Goal: Task Accomplishment & Management: Complete application form

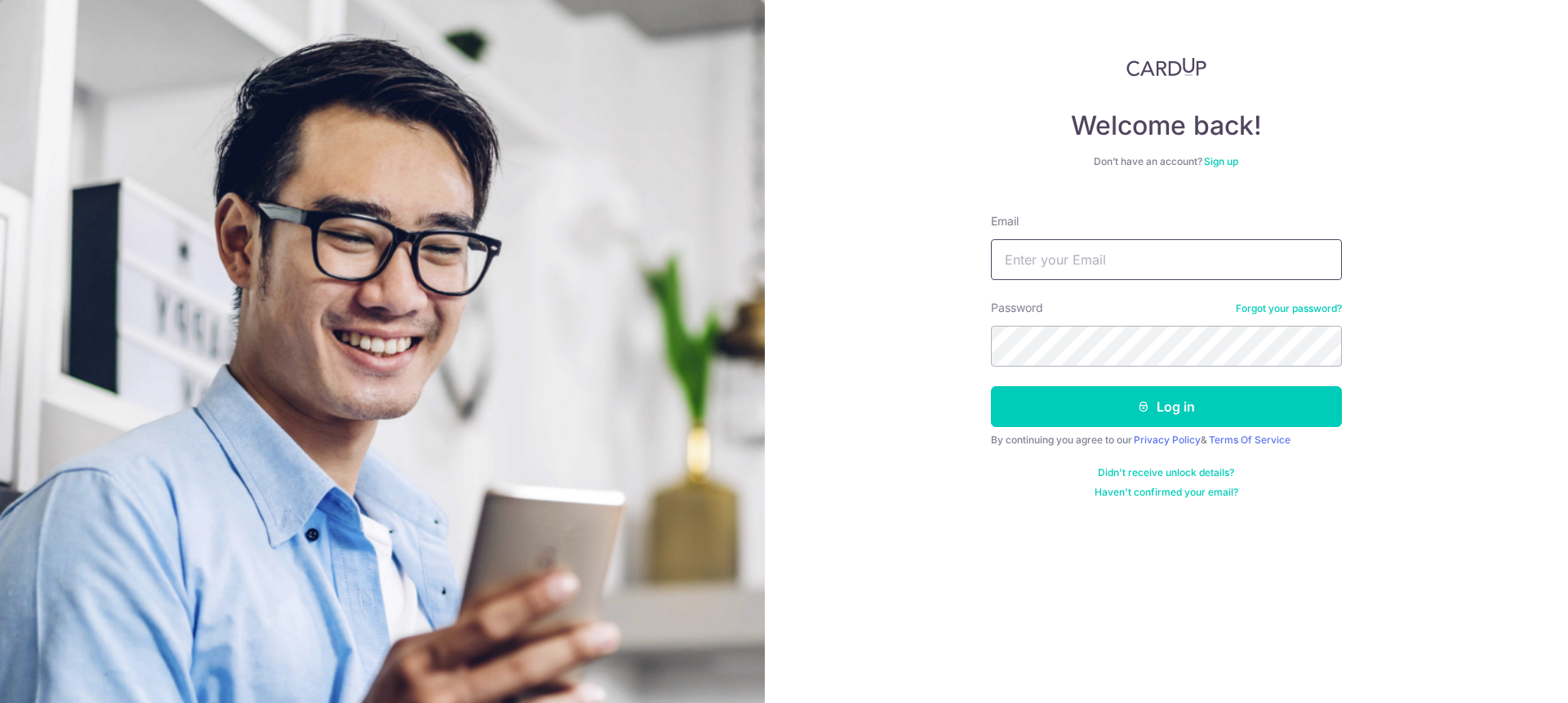
type input "[PERSON_NAME][EMAIL_ADDRESS][DOMAIN_NAME]"
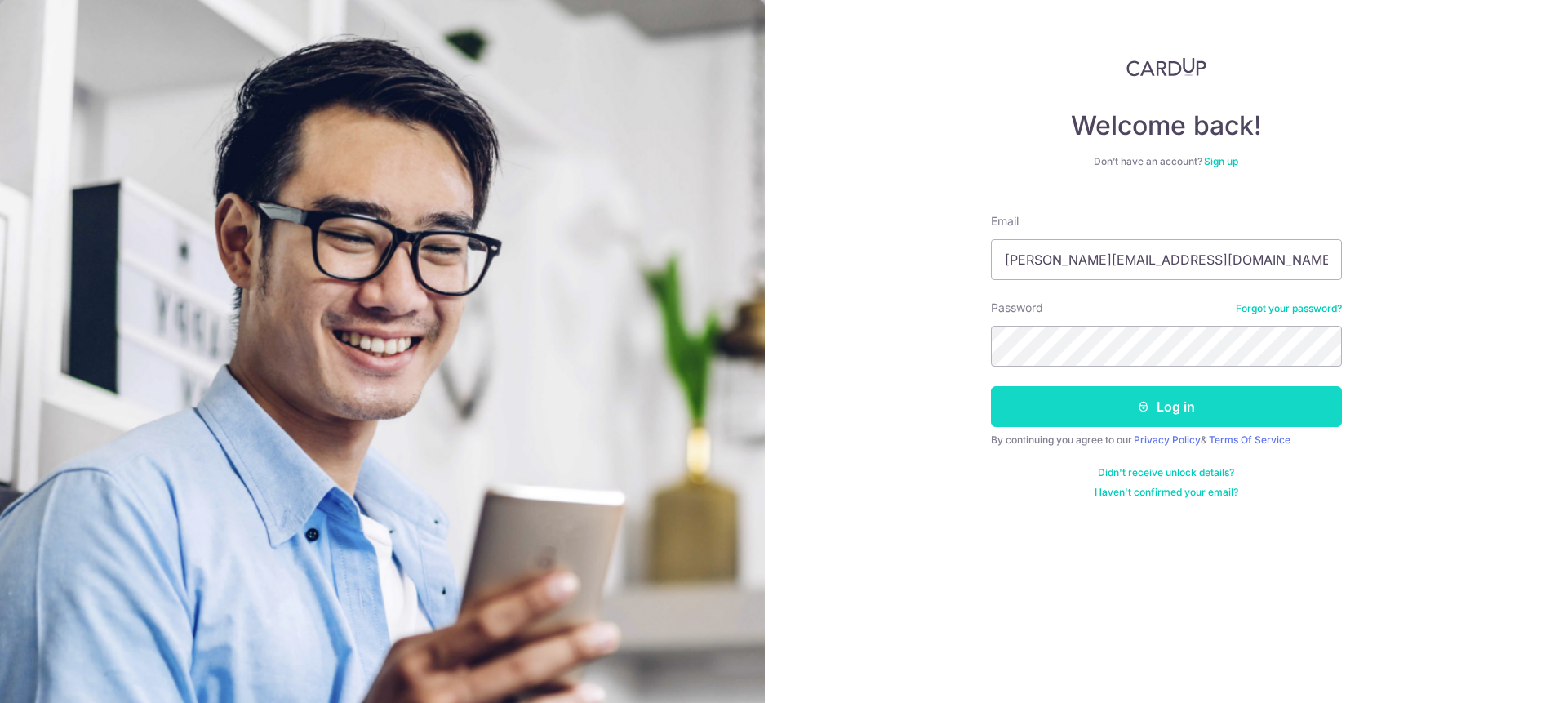
click at [1081, 393] on button "Log in" at bounding box center [1167, 407] width 351 height 41
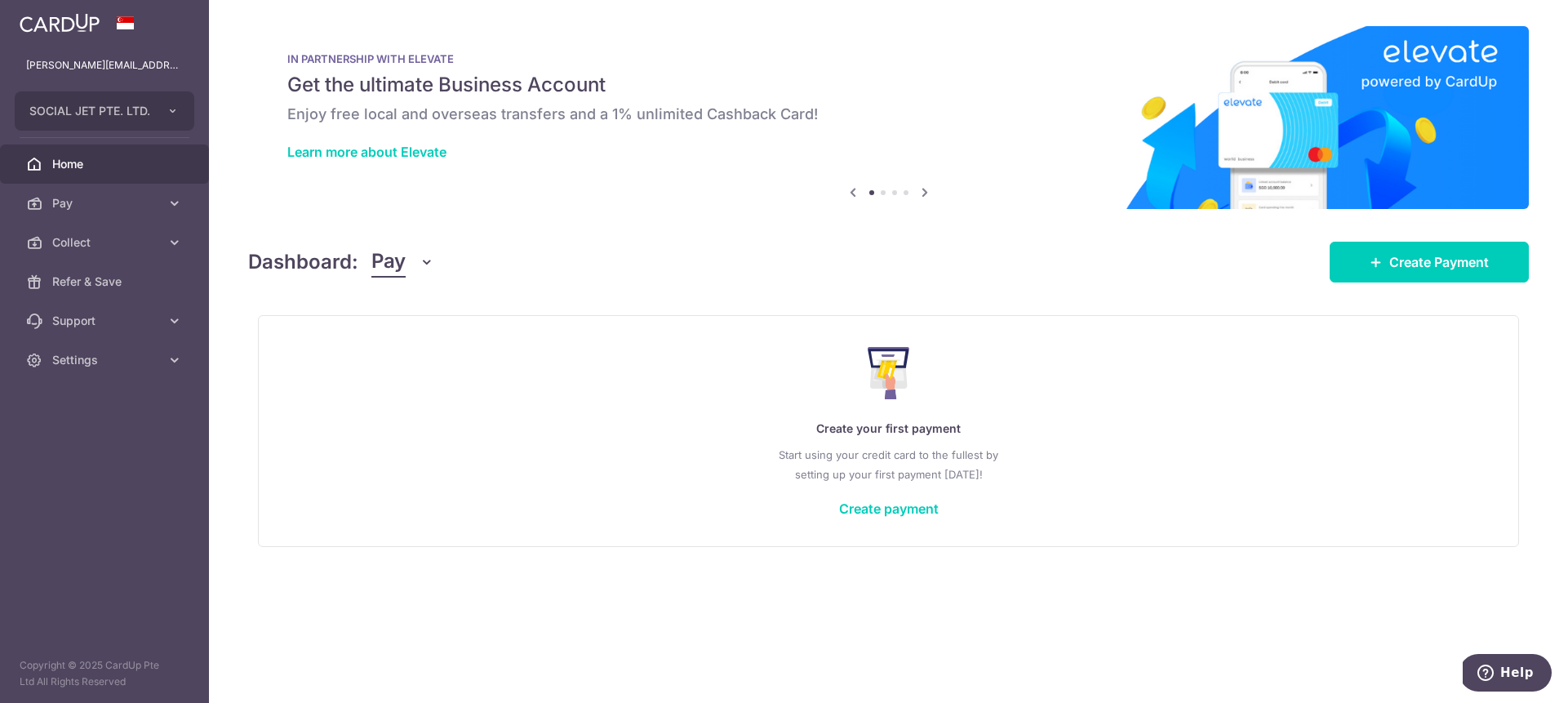
click at [410, 117] on h6 "Enjoy free local and overseas transfers and a 1% unlimited Cashback Card!" at bounding box center [889, 114] width 1203 height 19
click at [89, 250] on span "Collect" at bounding box center [106, 242] width 108 height 16
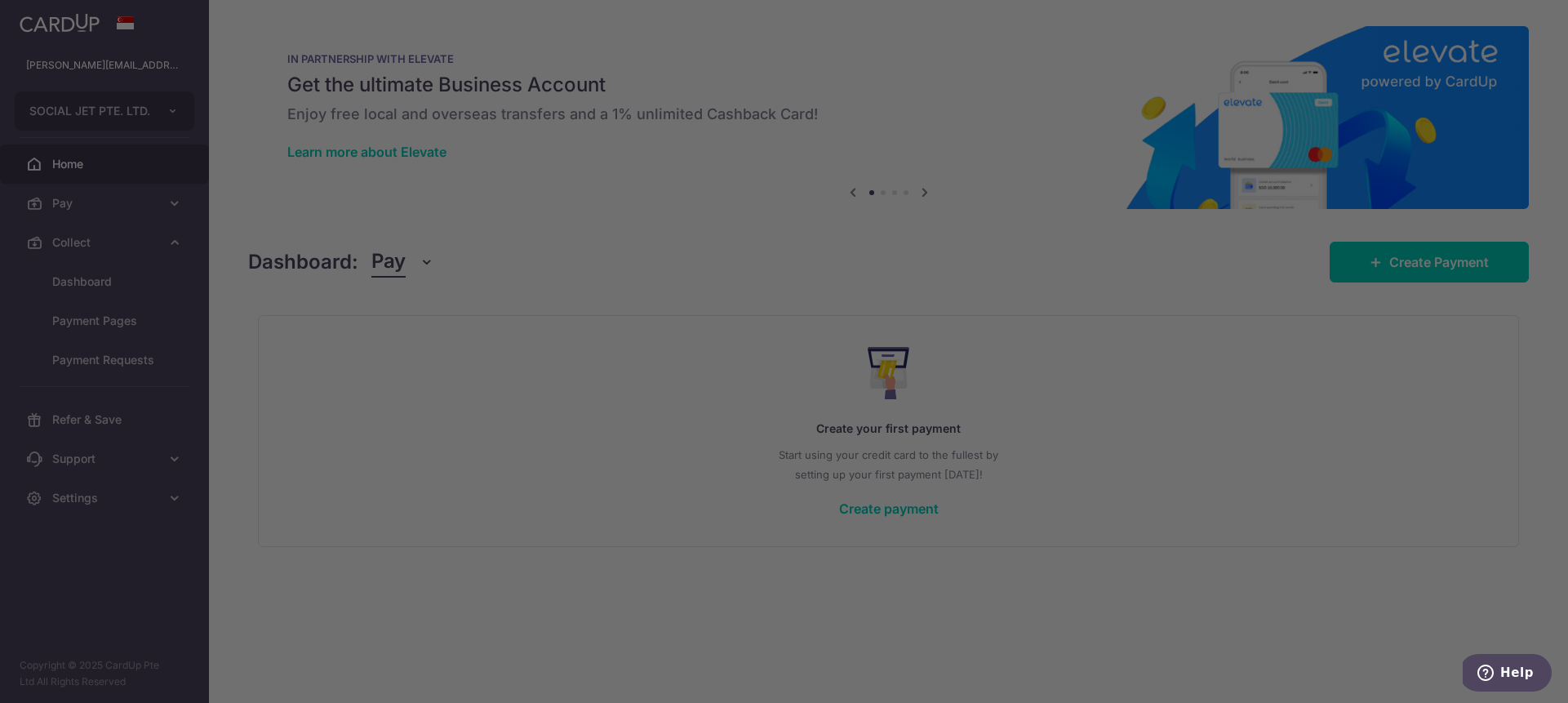
click at [86, 279] on div at bounding box center [792, 355] width 1583 height 711
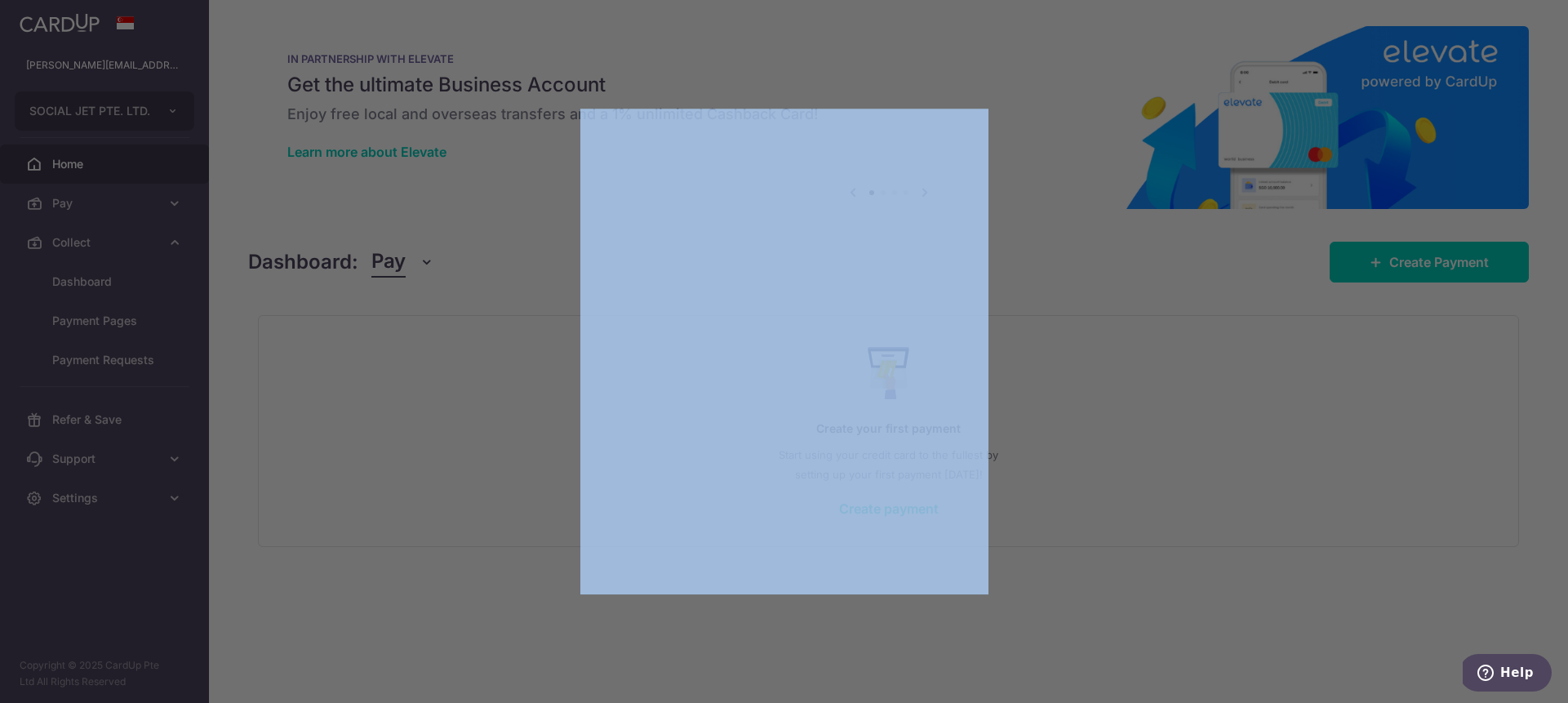
click at [86, 279] on div at bounding box center [792, 355] width 1583 height 711
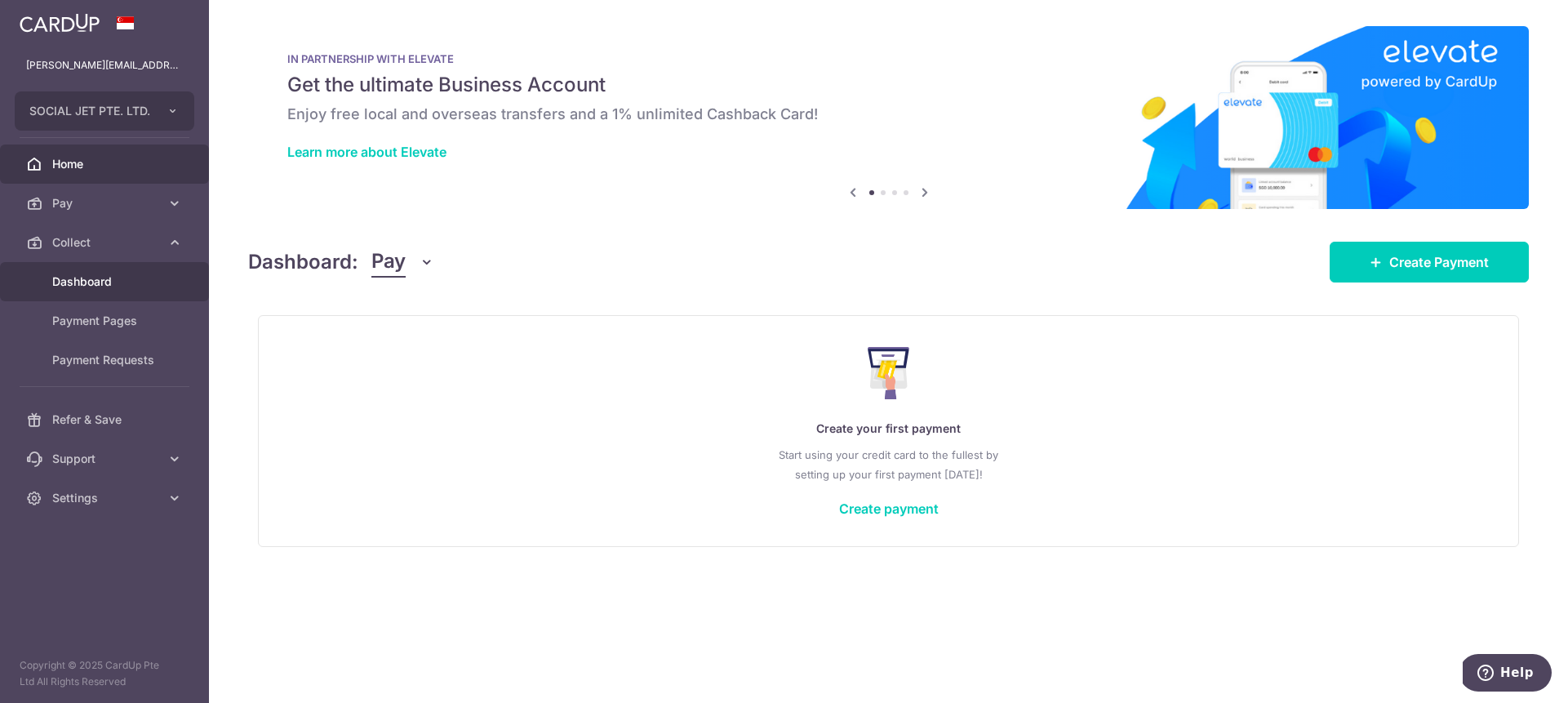
click at [33, 273] on link "Dashboard" at bounding box center [104, 281] width 209 height 40
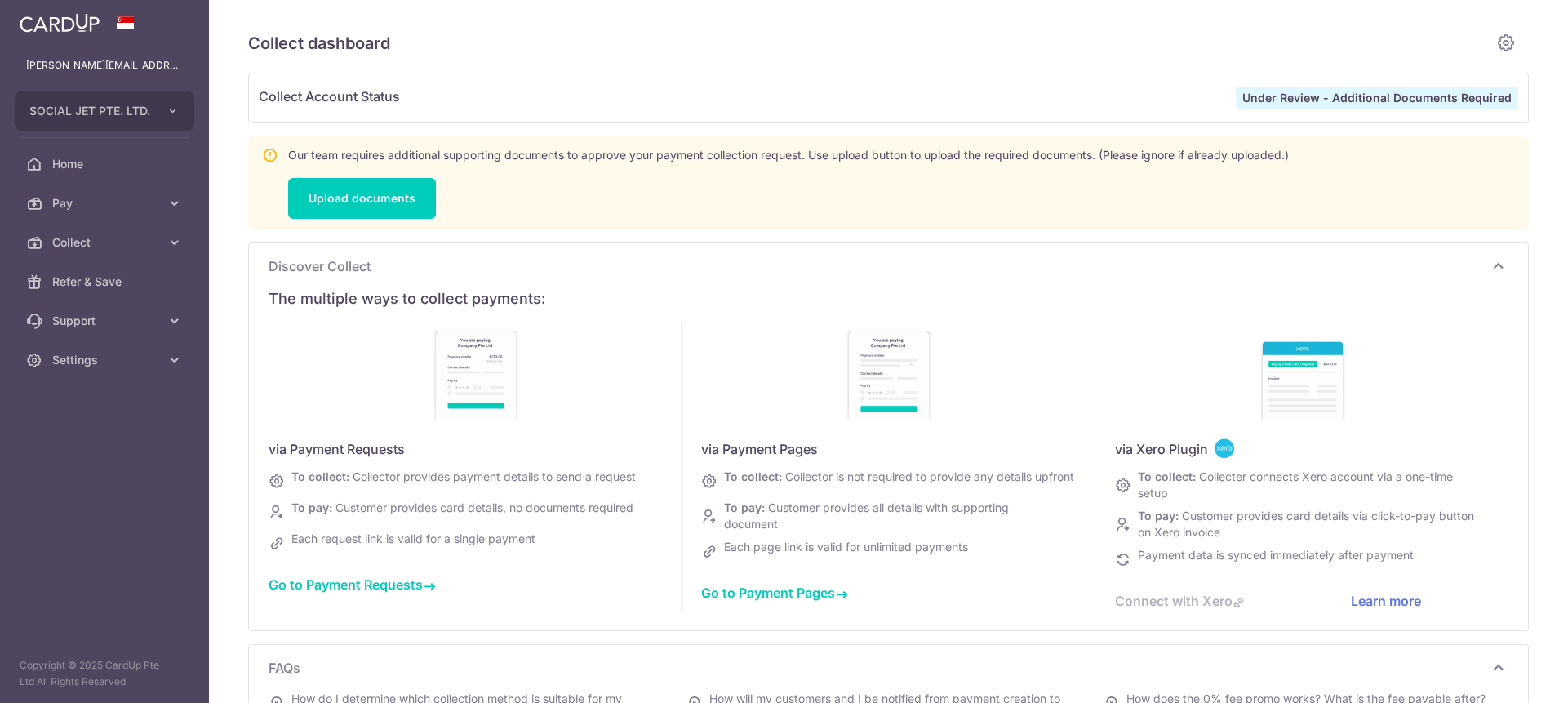
click at [45, 312] on link "Support" at bounding box center [104, 321] width 209 height 40
drag, startPoint x: 738, startPoint y: 219, endPoint x: 725, endPoint y: 214, distance: 13.9
click at [736, 219] on div "Our team requires additional supporting documents to approve your payment colle…" at bounding box center [888, 183] width 1281 height 93
click at [665, 156] on p "Our team requires additional supporting documents to approve your payment colle…" at bounding box center [788, 155] width 1001 height 16
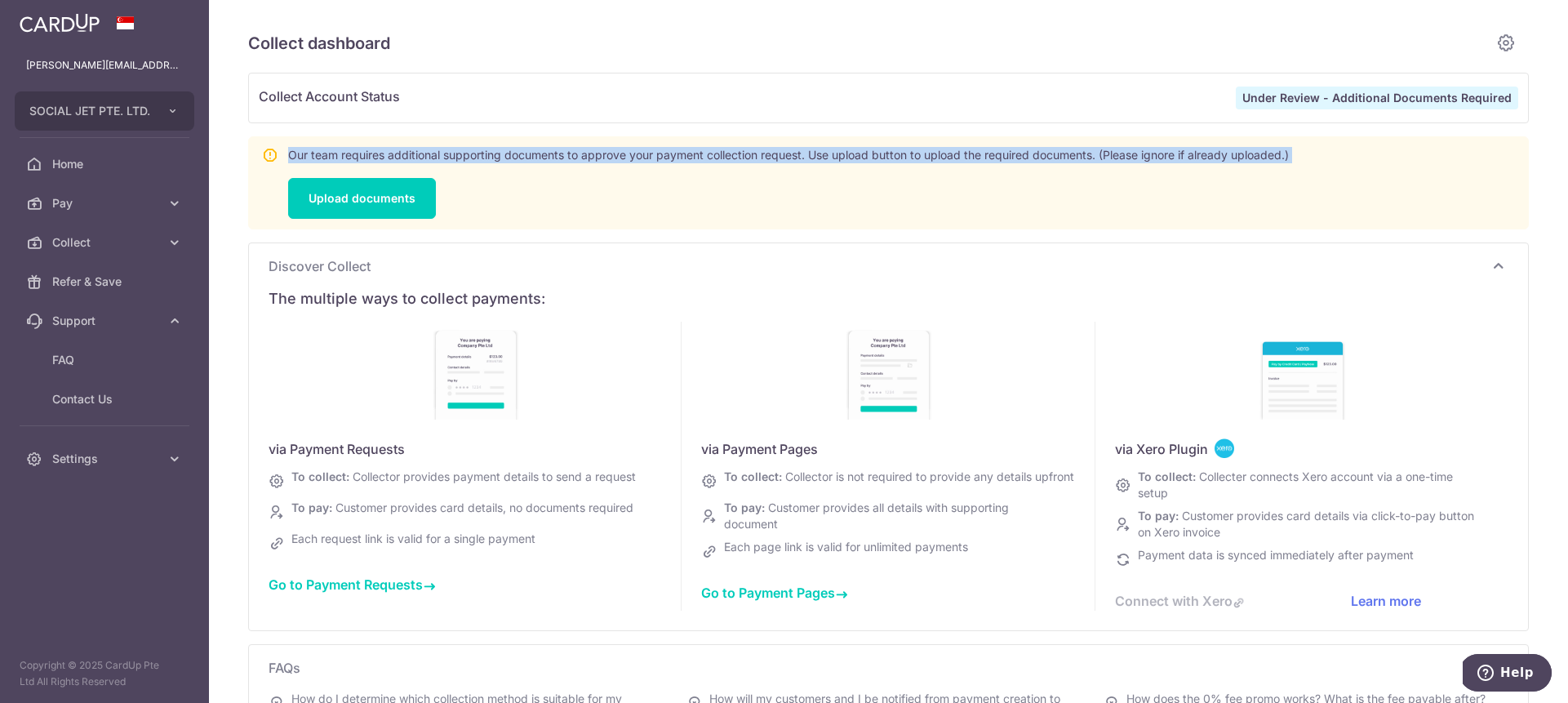
click at [665, 156] on p "Our team requires additional supporting documents to approve your payment colle…" at bounding box center [788, 155] width 1001 height 16
click at [728, 209] on div "Our team requires additional supporting documents to approve your payment colle…" at bounding box center [788, 183] width 1001 height 71
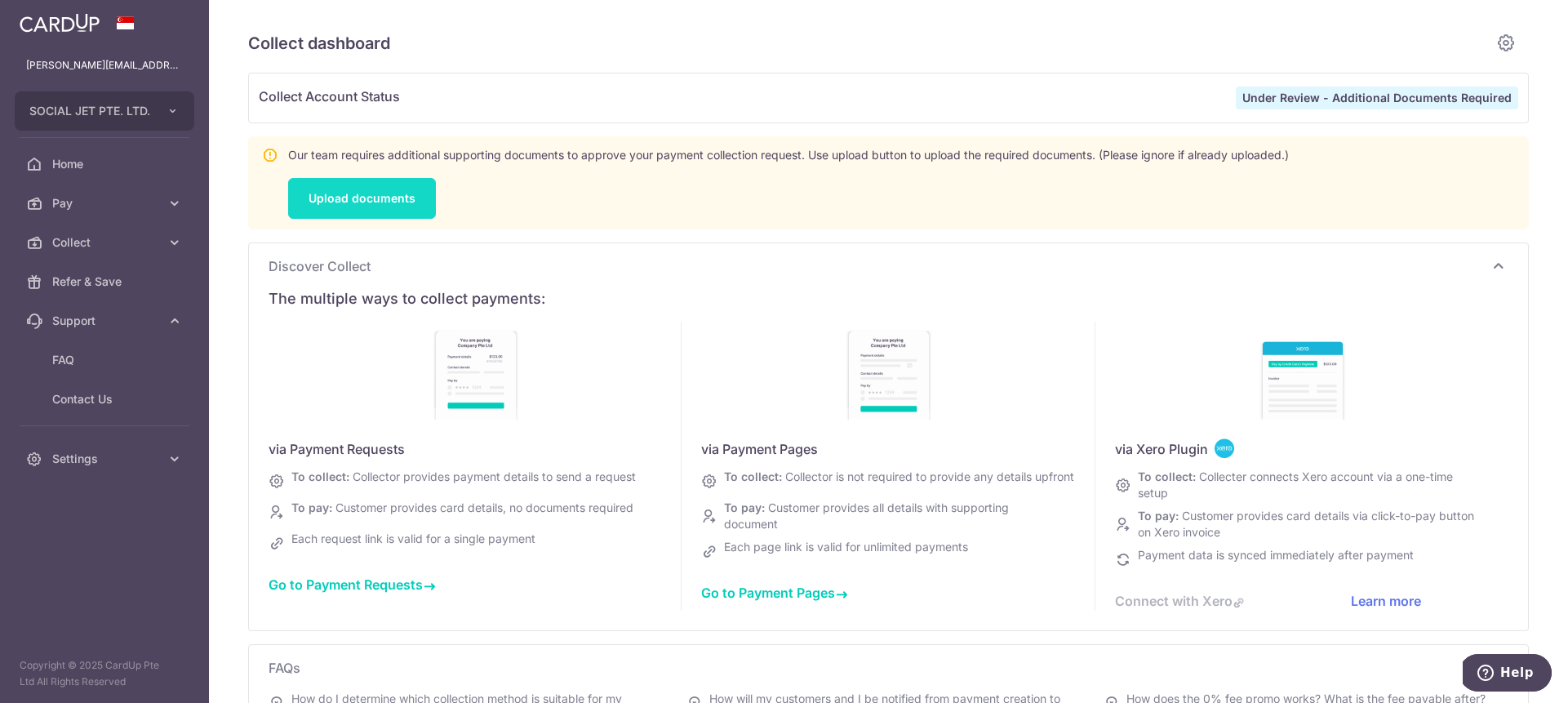
click at [431, 203] on link "Upload documents" at bounding box center [361, 198] width 148 height 41
type input "October 2025"
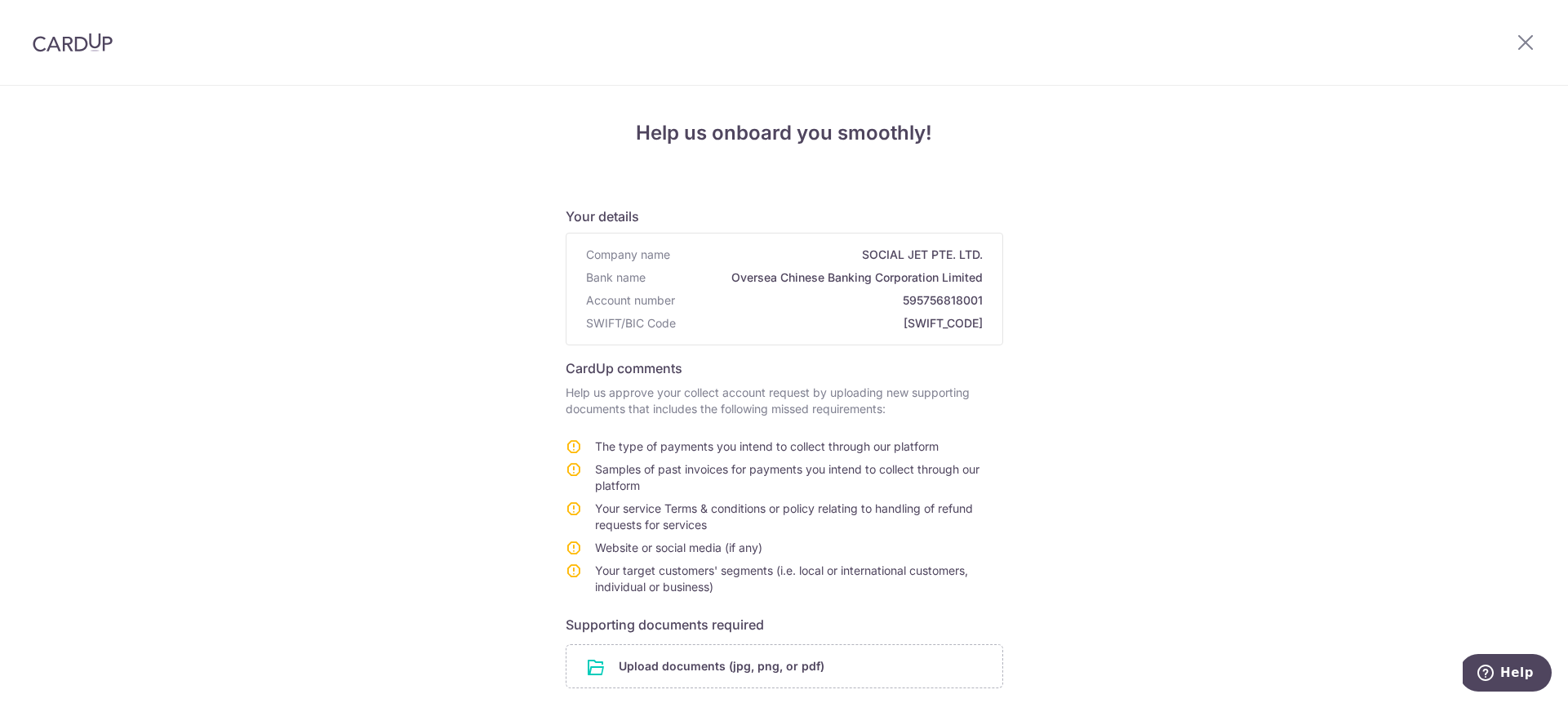
click at [914, 272] on span "Oversea Chinese Banking Corporation Limited" at bounding box center [818, 277] width 330 height 16
click at [1201, 355] on div "Help us onboard you smoothly! Your details Company name SOCIAL JET PTE. LTD. Ba…" at bounding box center [784, 518] width 1568 height 864
click at [944, 320] on span "OCBCSGSGXXX" at bounding box center [832, 323] width 300 height 16
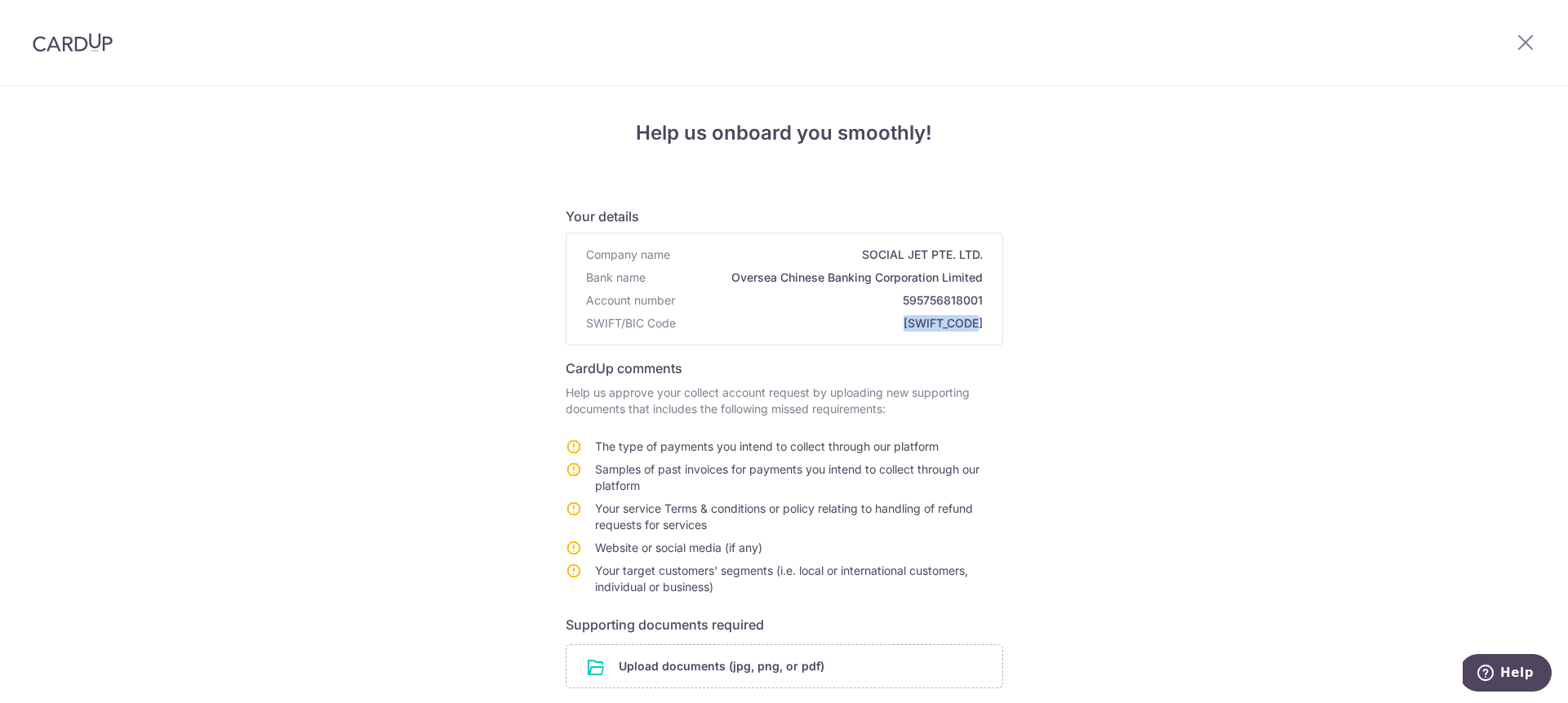
click at [944, 320] on span "OCBCSGSGXXX" at bounding box center [832, 323] width 300 height 16
click at [1165, 394] on div "Help us onboard you smoothly! Your details Company name SOCIAL JET PTE. LTD. Ba…" at bounding box center [784, 518] width 1568 height 864
click at [816, 472] on span "Samples of past invoices for payments you intend to collect through our platform" at bounding box center [787, 477] width 384 height 30
click at [817, 470] on span "Samples of past invoices for payments you intend to collect through our platform" at bounding box center [787, 477] width 384 height 30
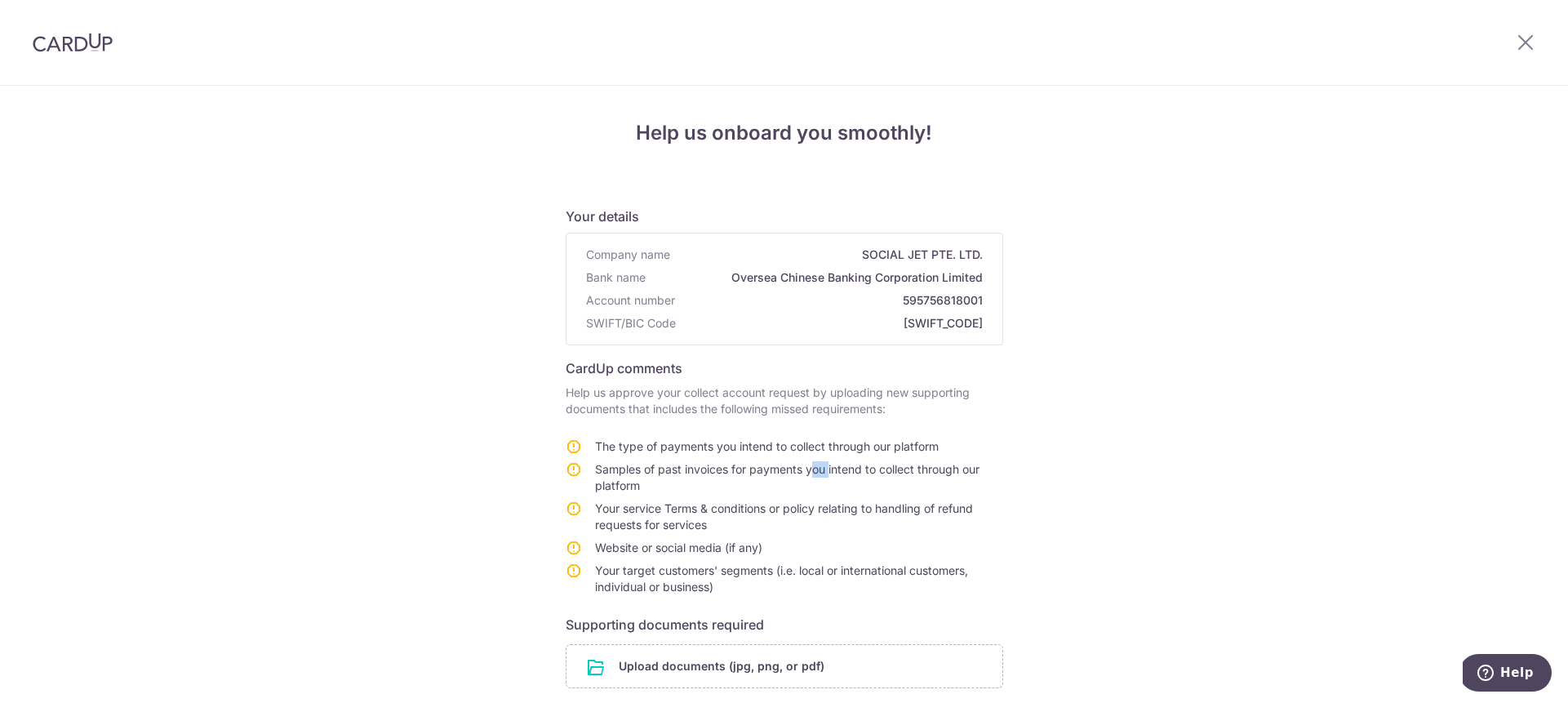
click at [817, 470] on span "Samples of past invoices for payments you intend to collect through our platform" at bounding box center [787, 477] width 384 height 30
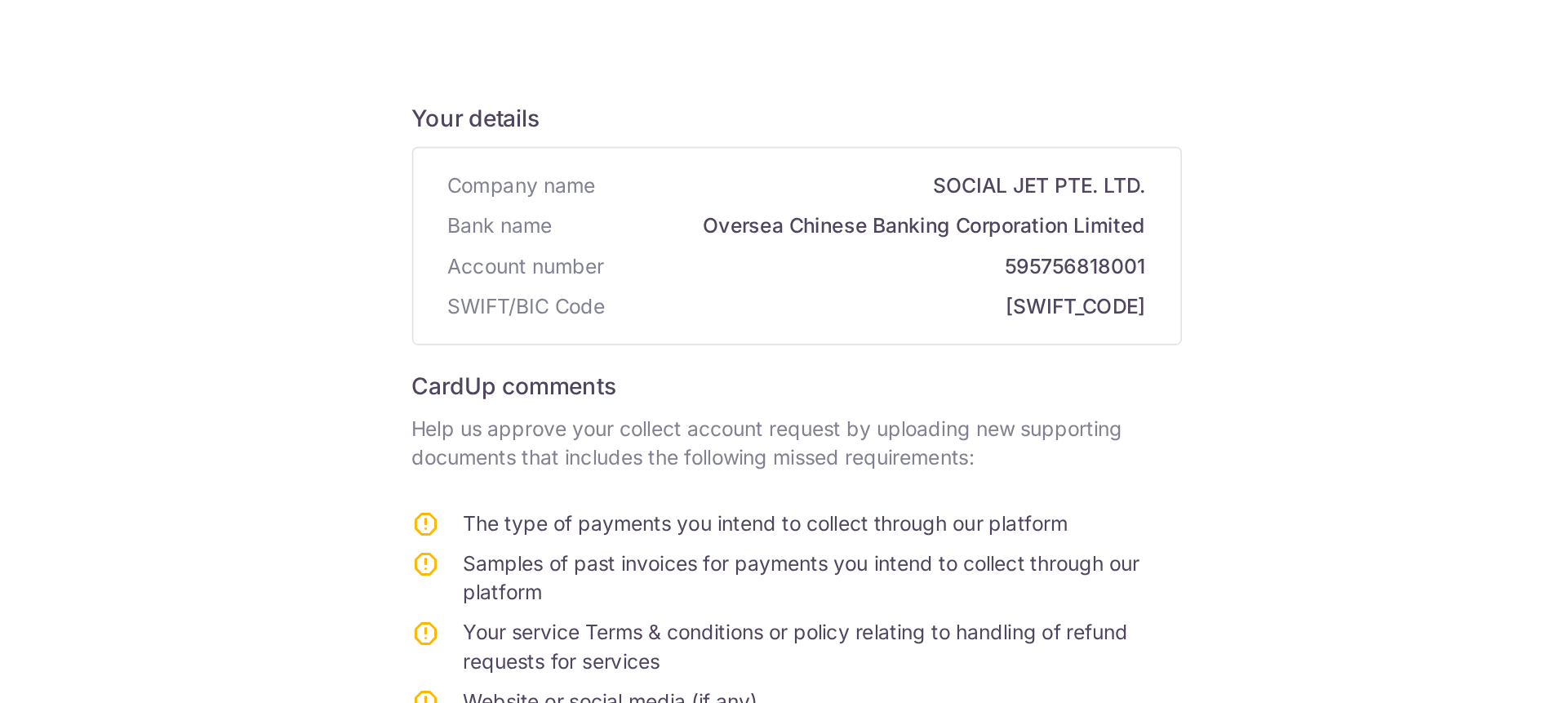
click at [722, 388] on p "Help us approve your collect account request by uploading new supporting docume…" at bounding box center [784, 401] width 437 height 33
click at [722, 389] on p "Help us approve your collect account request by uploading new supporting docume…" at bounding box center [784, 401] width 437 height 33
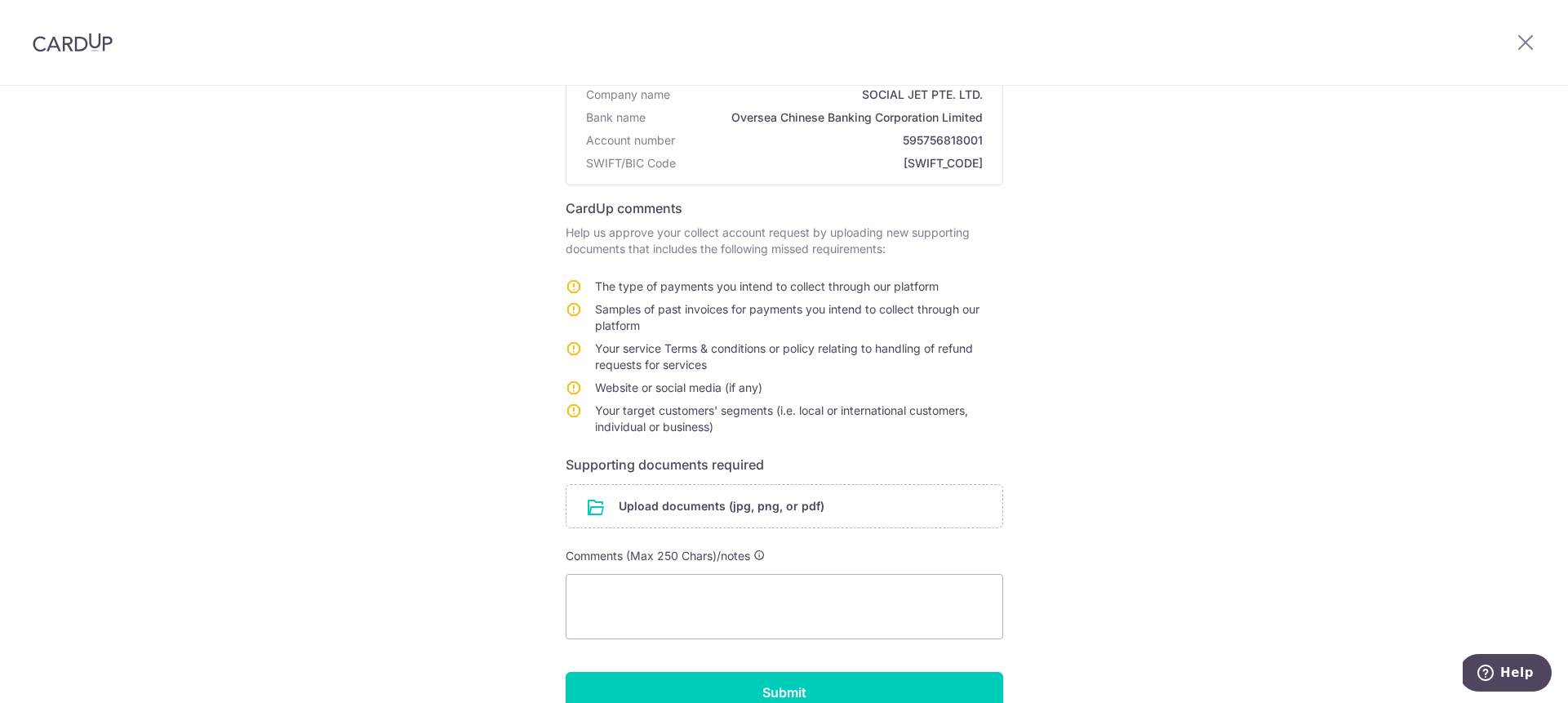
scroll to position [167, 0]
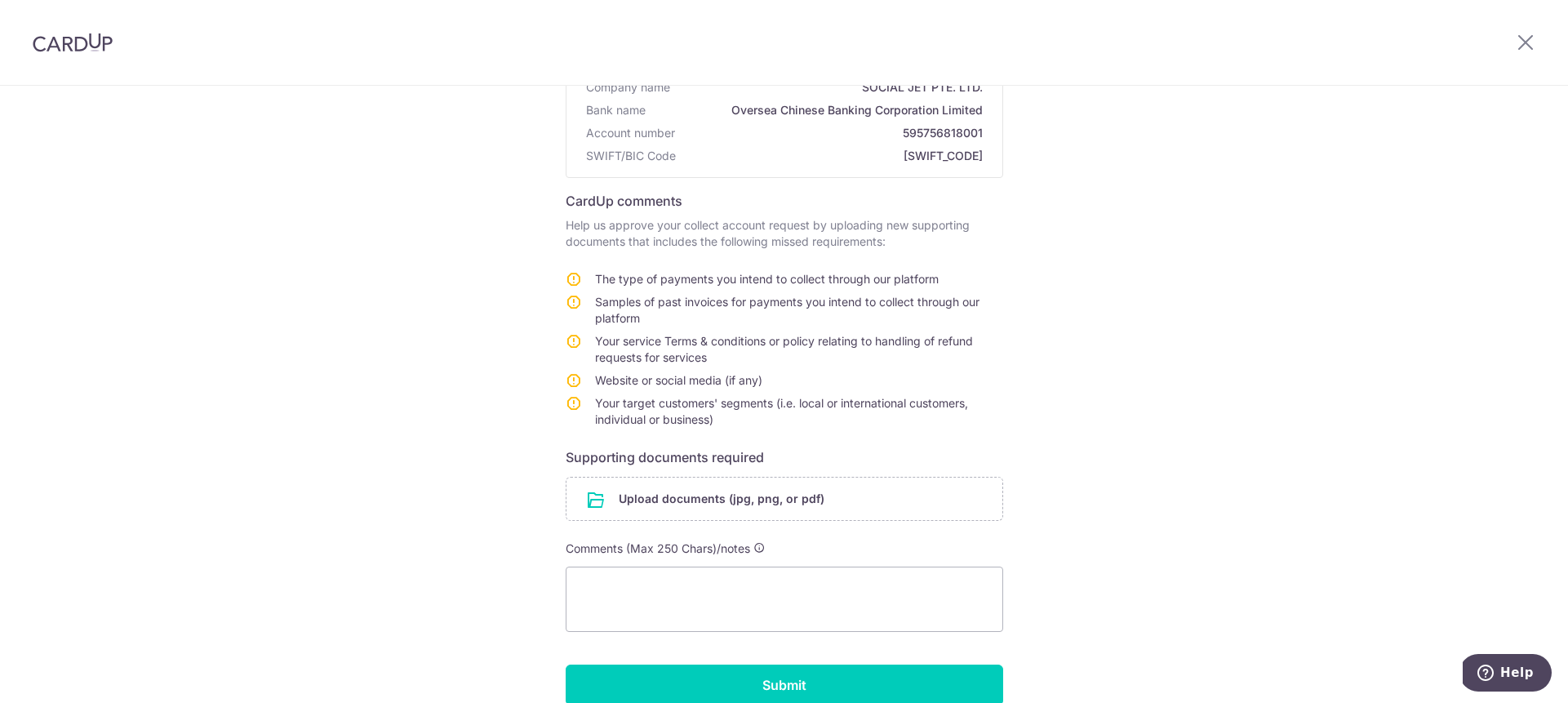
click at [685, 291] on td "The type of payments you intend to collect through our platform" at bounding box center [798, 283] width 408 height 23
click at [724, 275] on span "The type of payments you intend to collect through our platform" at bounding box center [767, 279] width 344 height 14
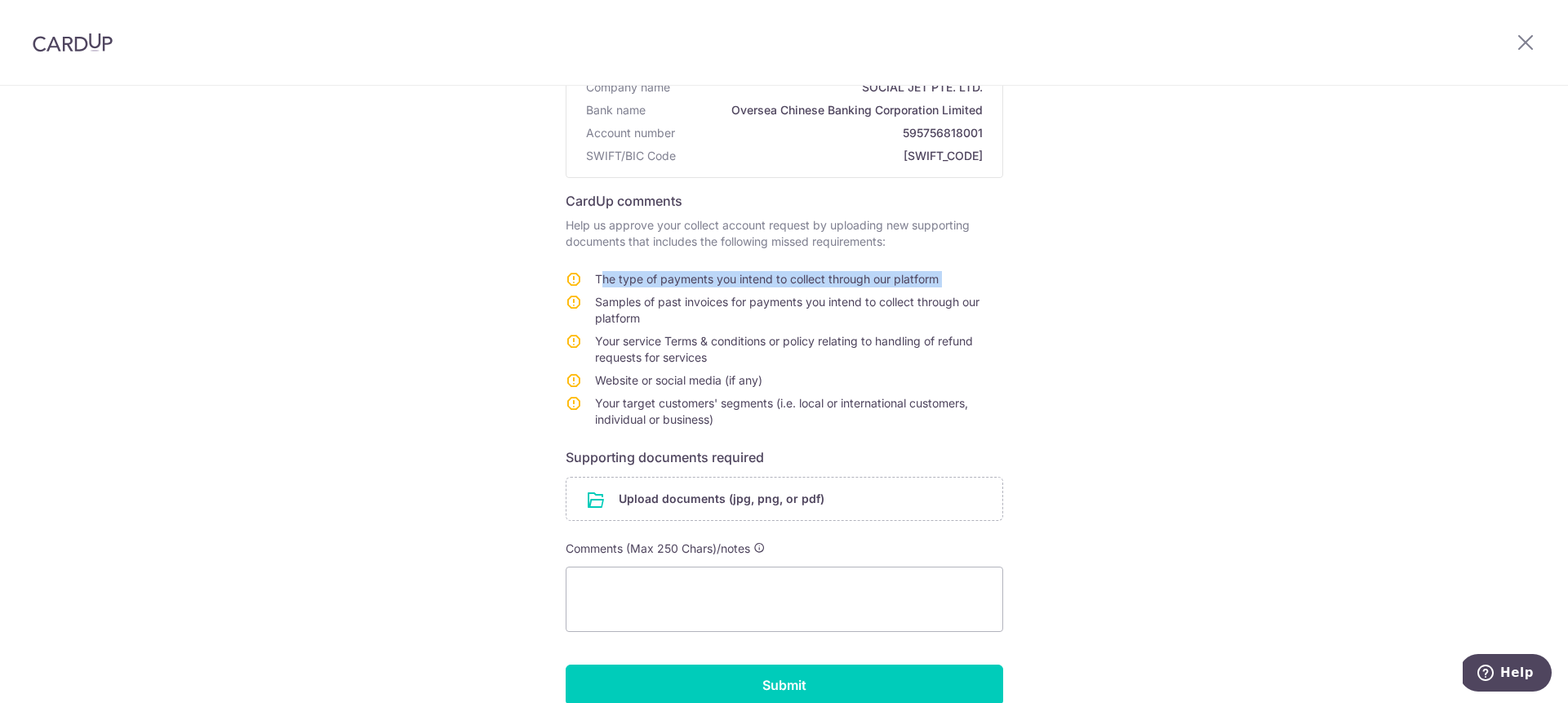
click at [724, 275] on span "The type of payments you intend to collect through our platform" at bounding box center [767, 279] width 344 height 14
click at [844, 364] on td "Your service Terms & conditions or policy relating to handling of refund reques…" at bounding box center [798, 352] width 408 height 40
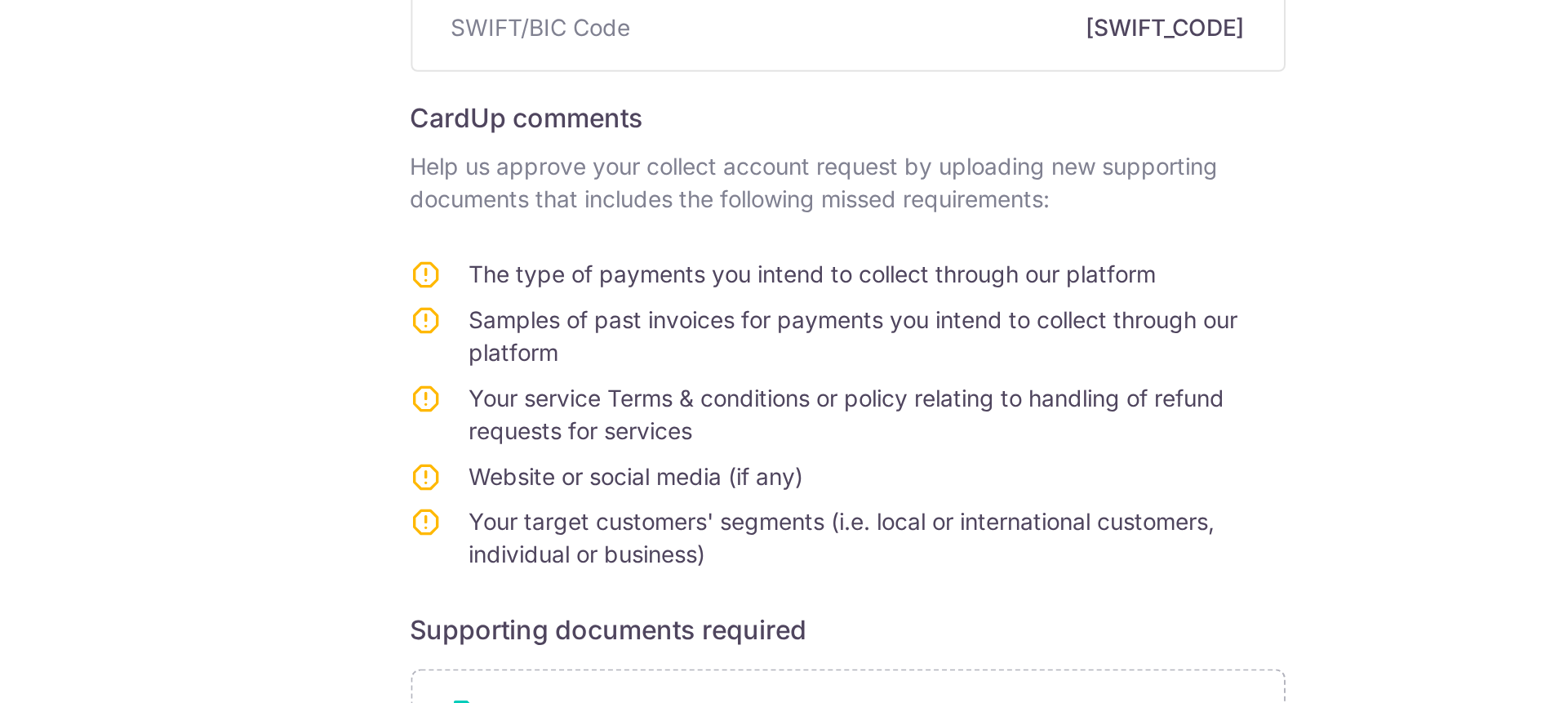
click at [659, 299] on span "Samples of past invoices for payments you intend to collect through our platform" at bounding box center [787, 309] width 384 height 30
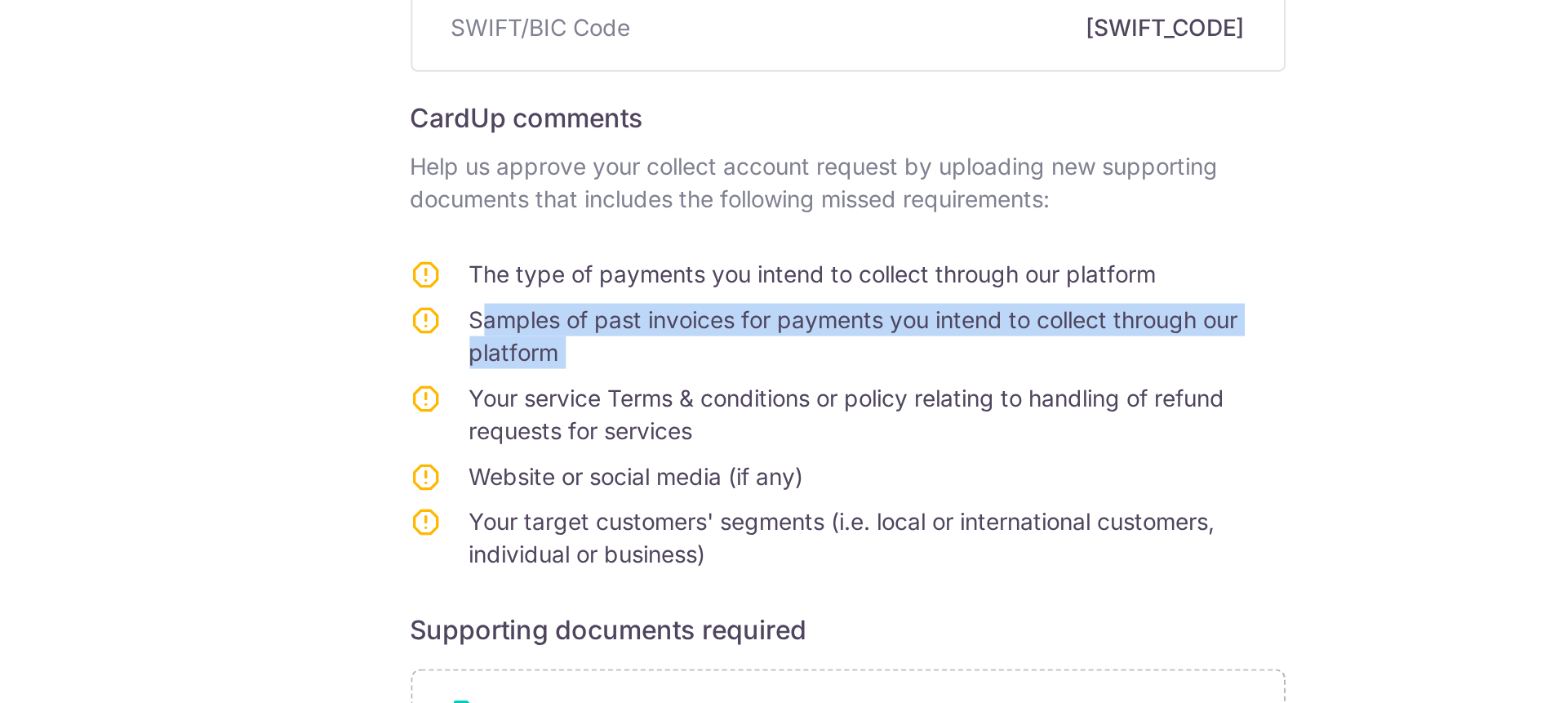
click at [658, 299] on span "Samples of past invoices for payments you intend to collect through our platform" at bounding box center [787, 309] width 384 height 30
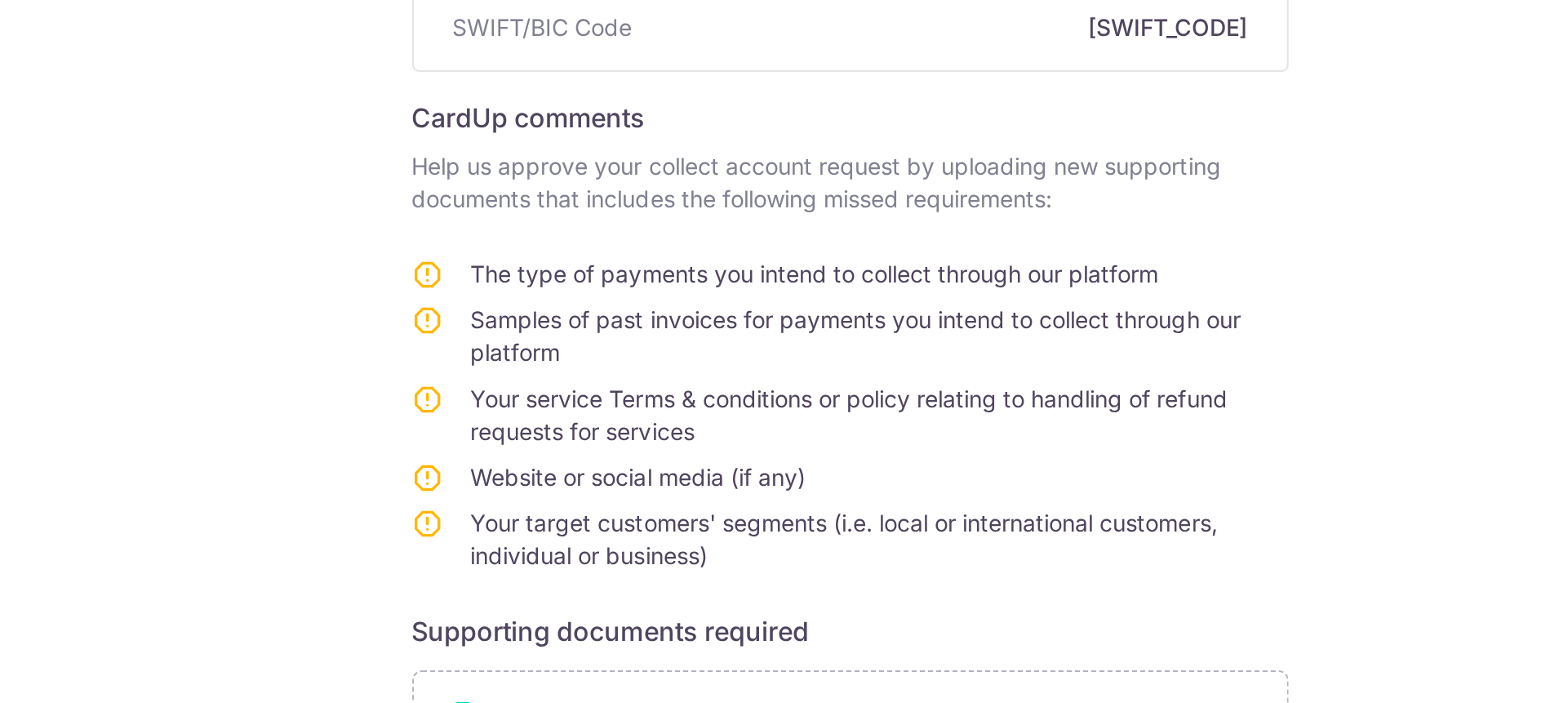
click at [735, 279] on span "The type of payments you intend to collect through our platform" at bounding box center [767, 279] width 344 height 14
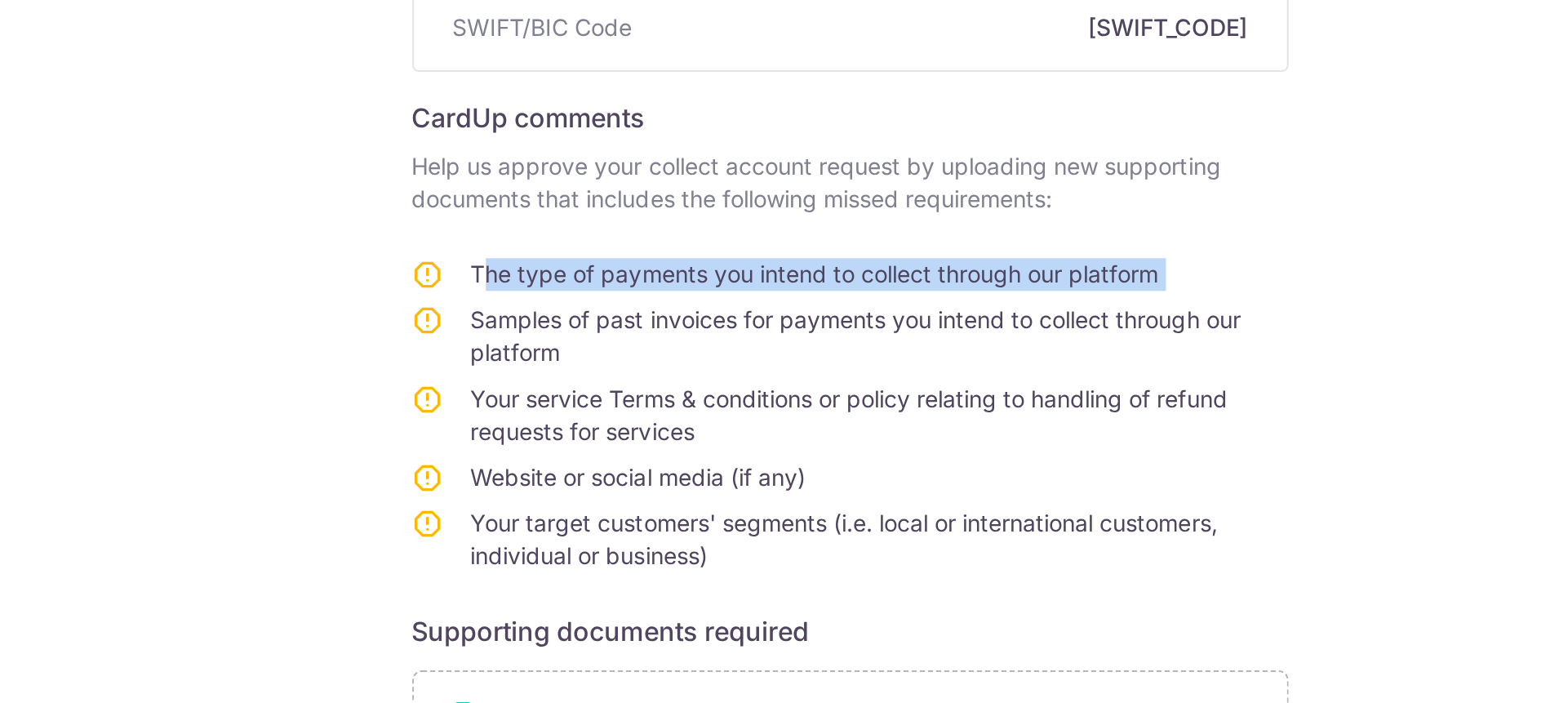
click at [735, 279] on span "The type of payments you intend to collect through our platform" at bounding box center [767, 279] width 344 height 14
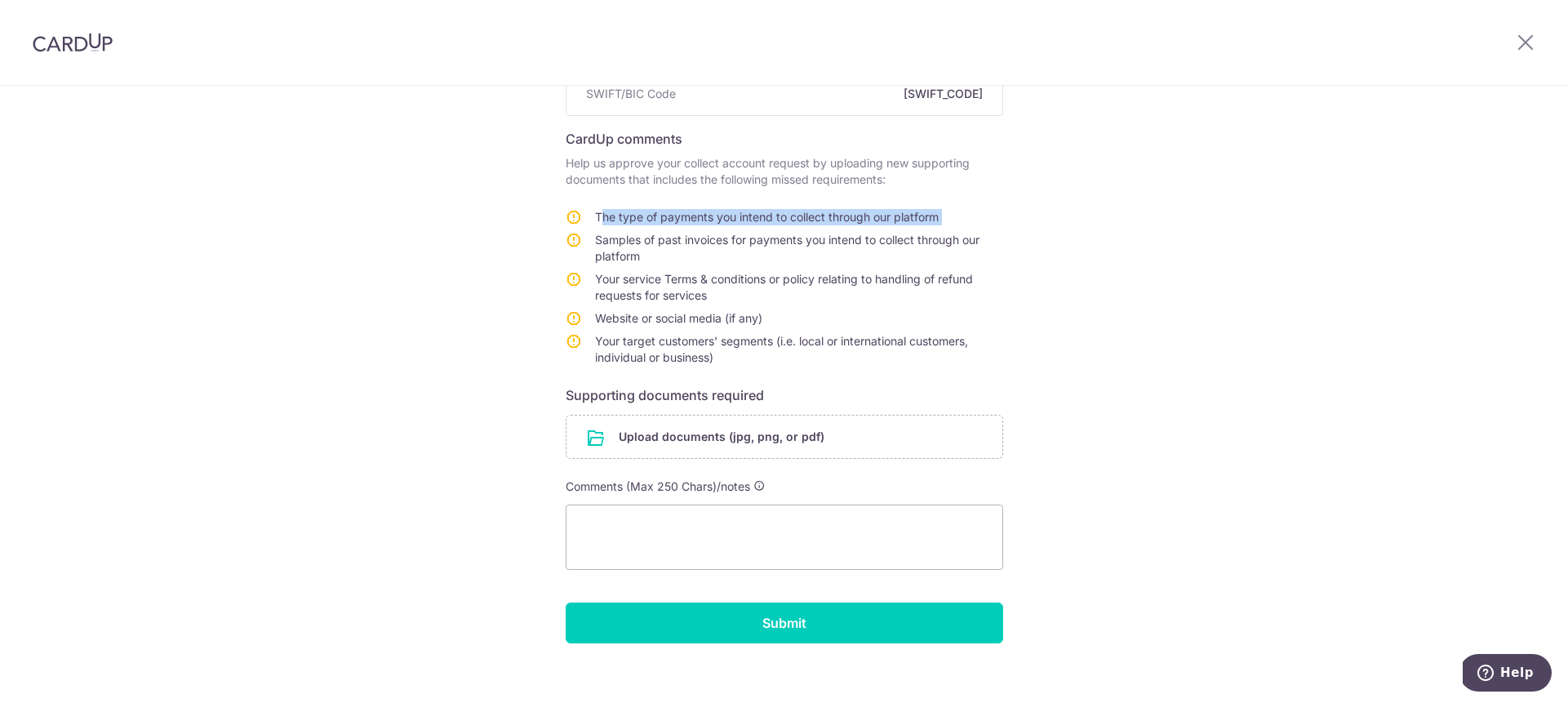
scroll to position [237, 0]
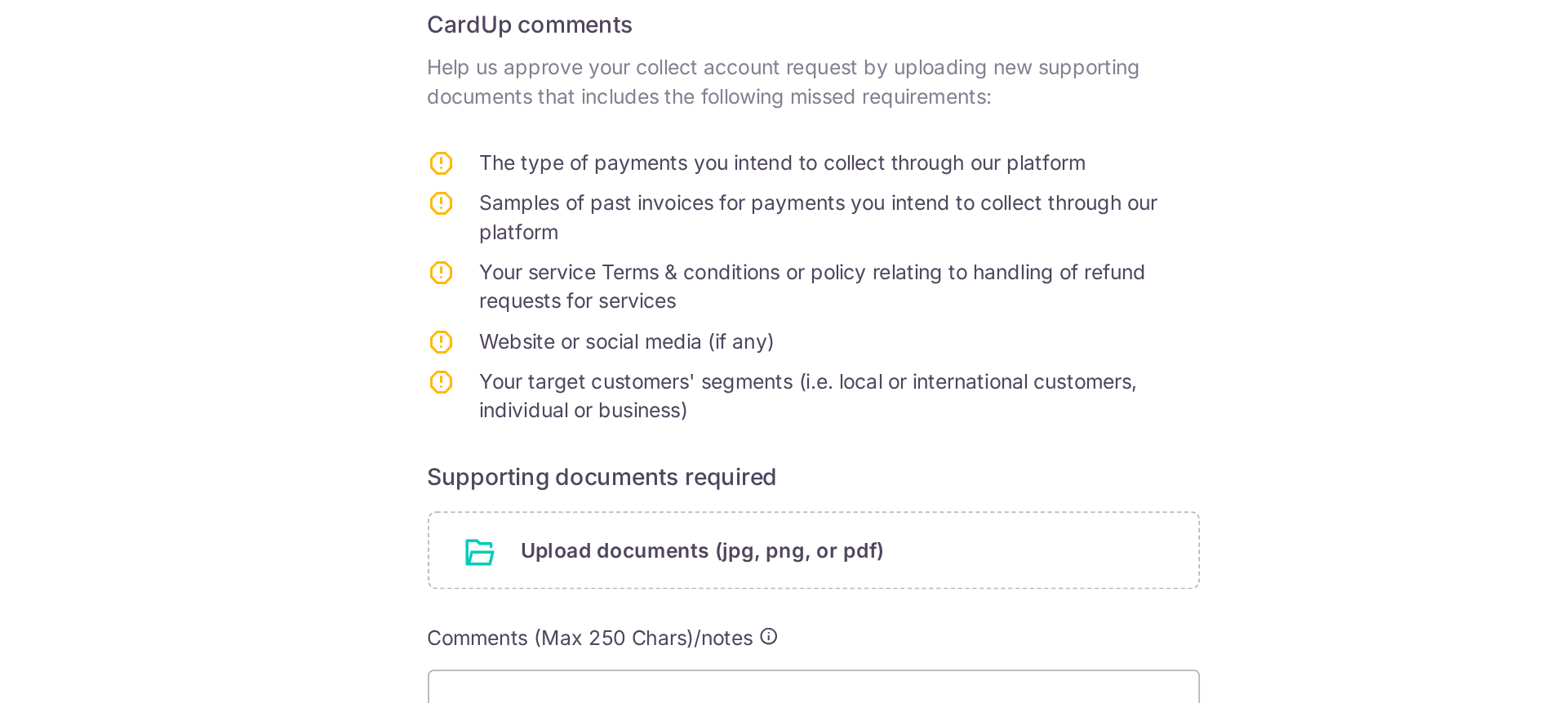
click at [722, 272] on span "Your service Terms & conditions or policy relating to handling of refund reques…" at bounding box center [784, 279] width 378 height 30
click at [817, 319] on td "Website or social media (if any)" at bounding box center [798, 315] width 408 height 23
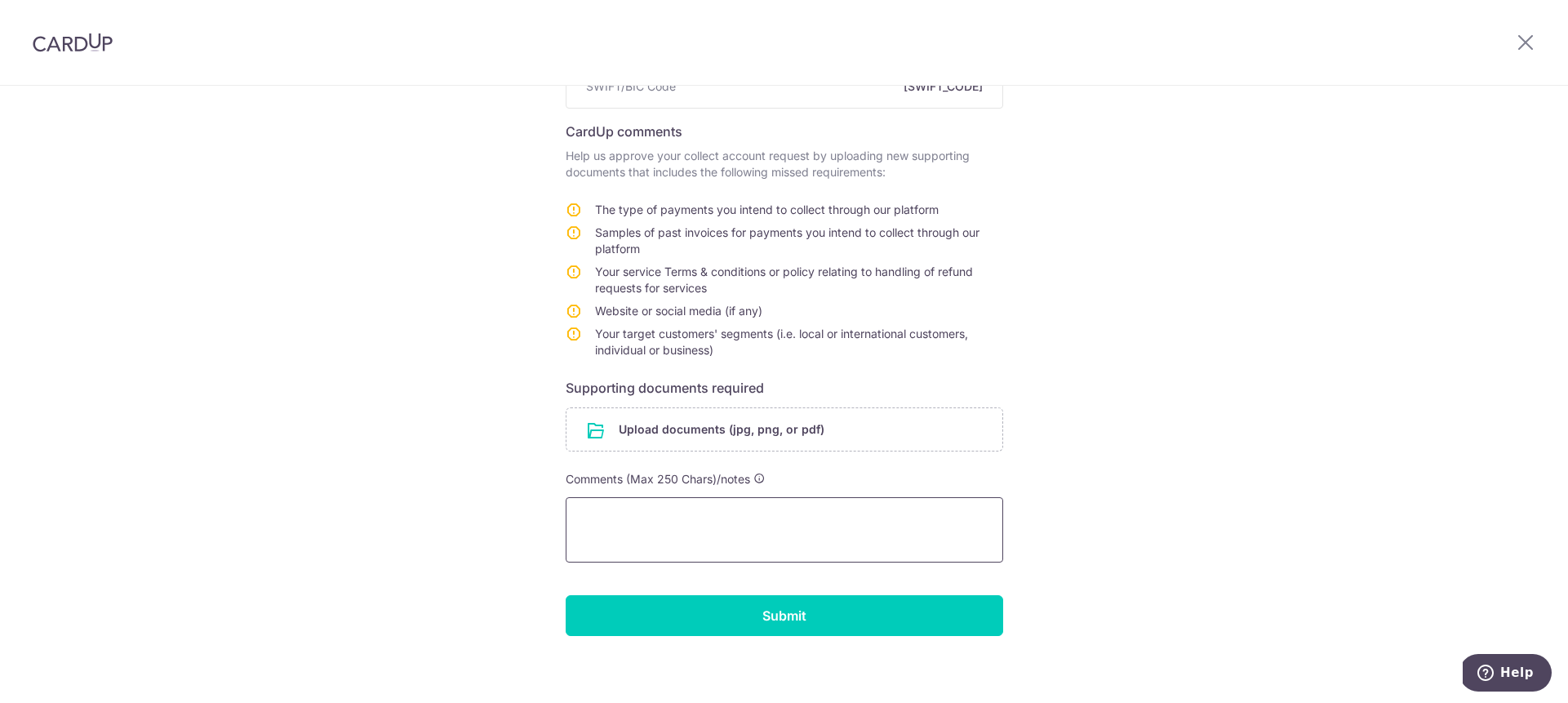
click at [686, 544] on textarea at bounding box center [784, 530] width 437 height 66
click at [972, 522] on textarea "we collect payments for our agency marketing services:" at bounding box center [784, 530] width 437 height 66
paste textarea "https://socialjet.sg/"
click at [645, 573] on form "Your details Company name SOCIAL JET PTE. LTD. Bank name Oversea Chinese Bankin…" at bounding box center [784, 296] width 437 height 680
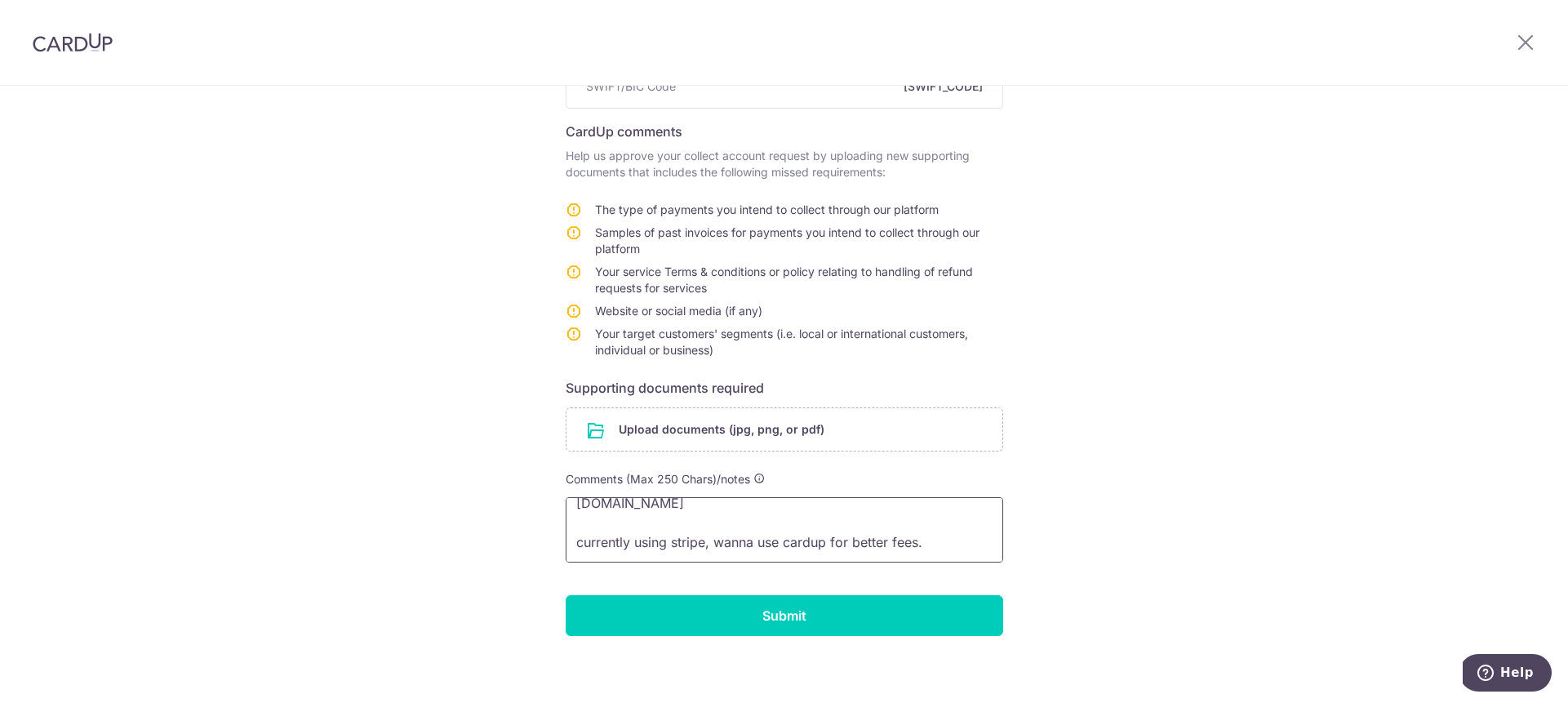
click at [653, 560] on form "Your details Company name SOCIAL JET PTE. LTD. Bank name Oversea Chinese Bankin…" at bounding box center [784, 296] width 437 height 680
paste textarea "https://www.instagram.com/socialjet.sg/"
click at [657, 554] on textarea "we collect payments for our agency marketing services: https://socialjet.sg/ cu…" at bounding box center [784, 530] width 437 height 66
type textarea "we collect payments for our agency marketing services: https://socialjet.sg/ cu…"
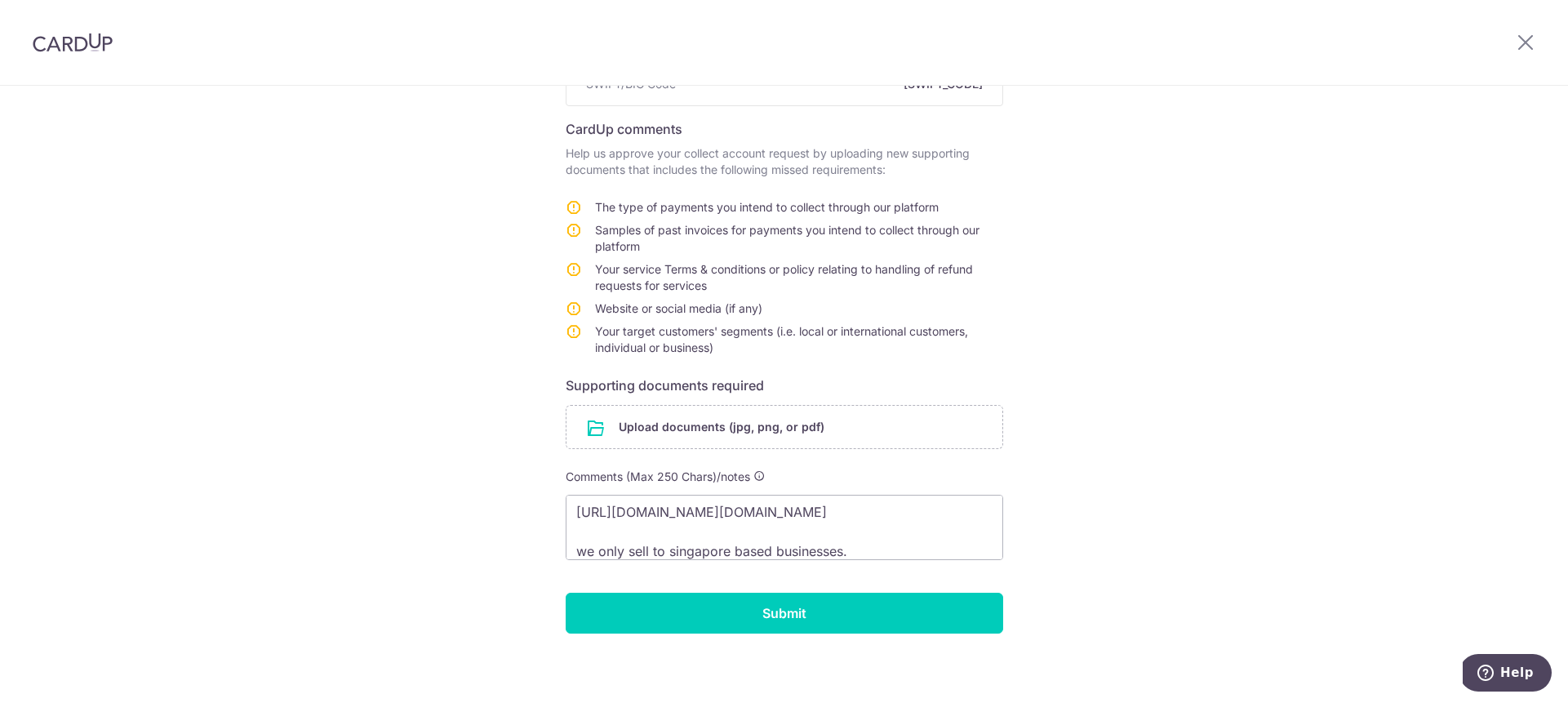
scroll to position [240, 0]
click at [656, 433] on input "file" at bounding box center [785, 426] width 436 height 42
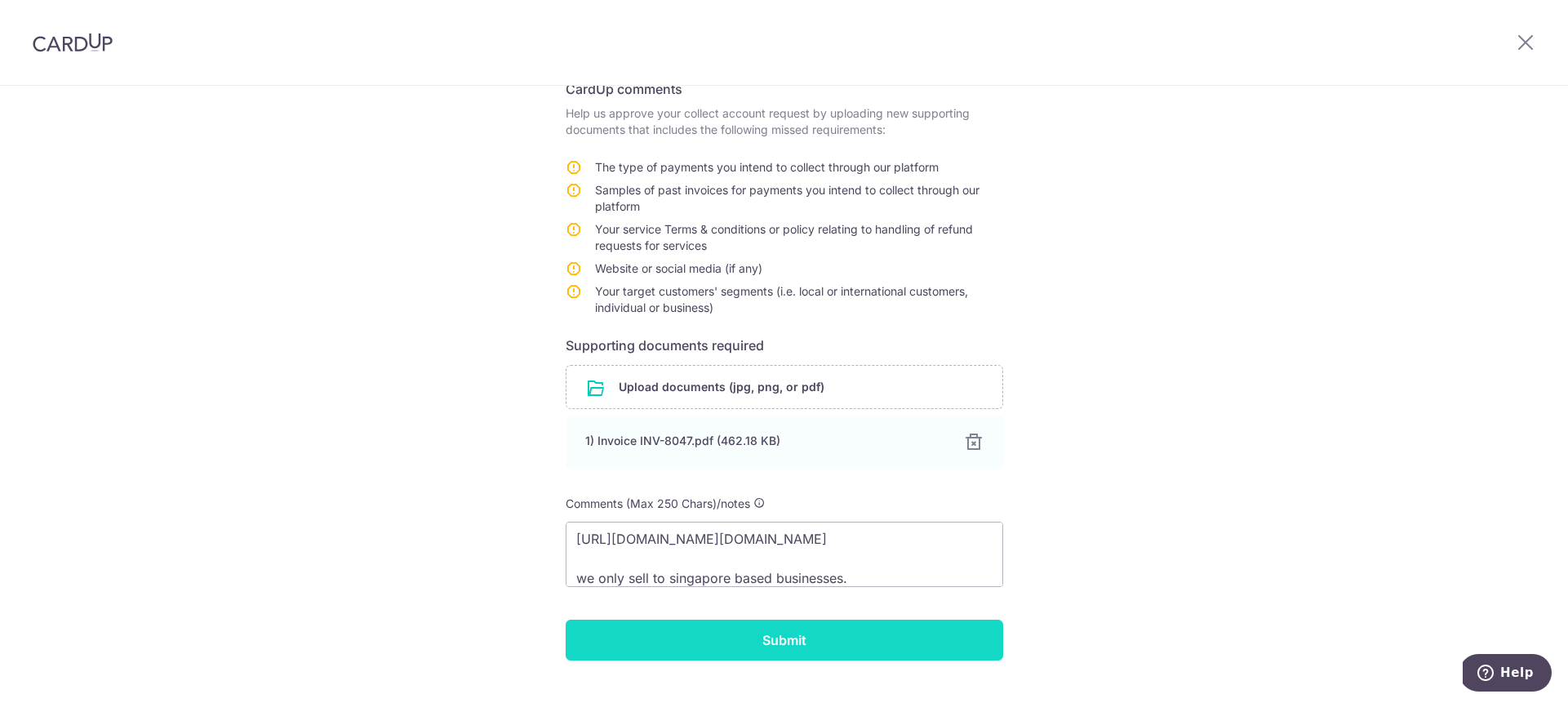
scroll to position [314, 0]
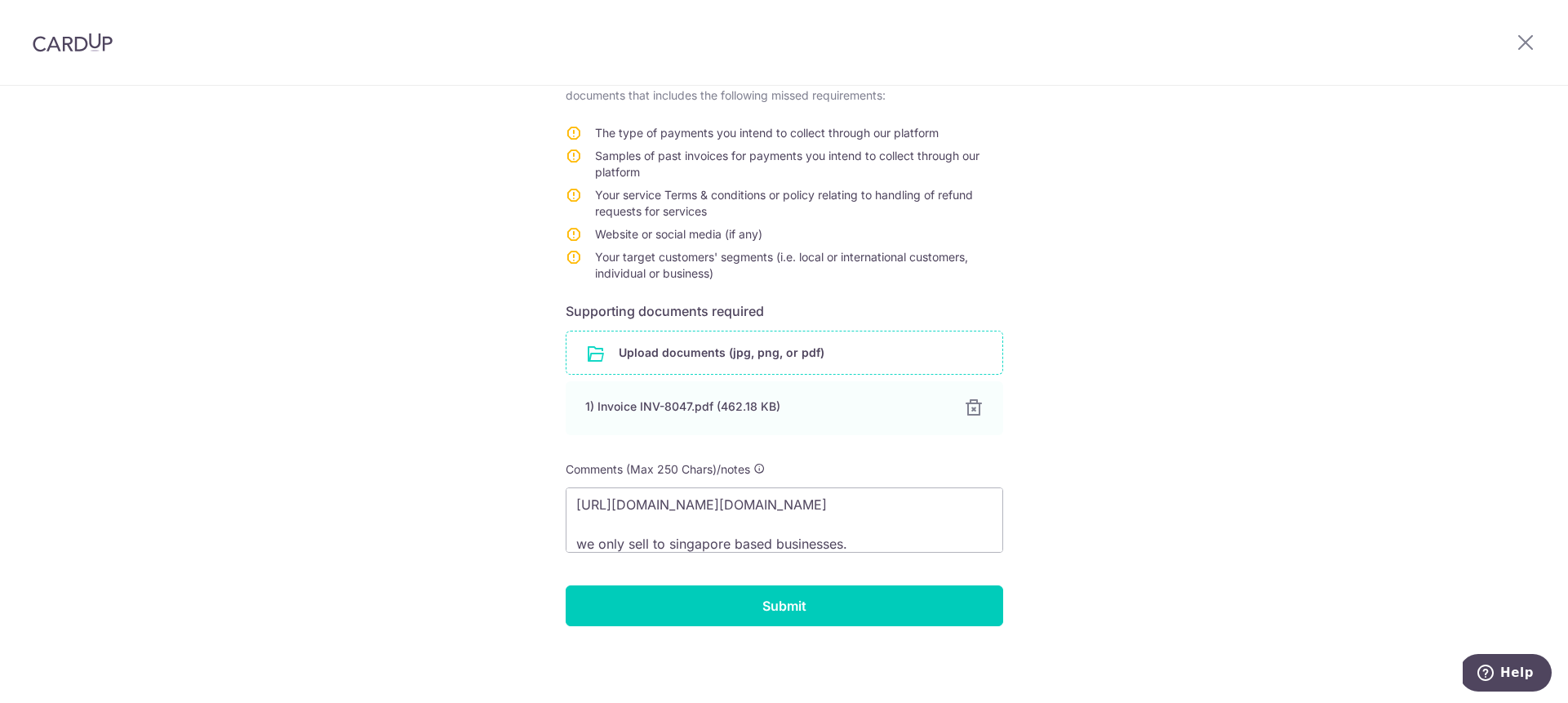
click at [599, 344] on input "file" at bounding box center [785, 352] width 436 height 42
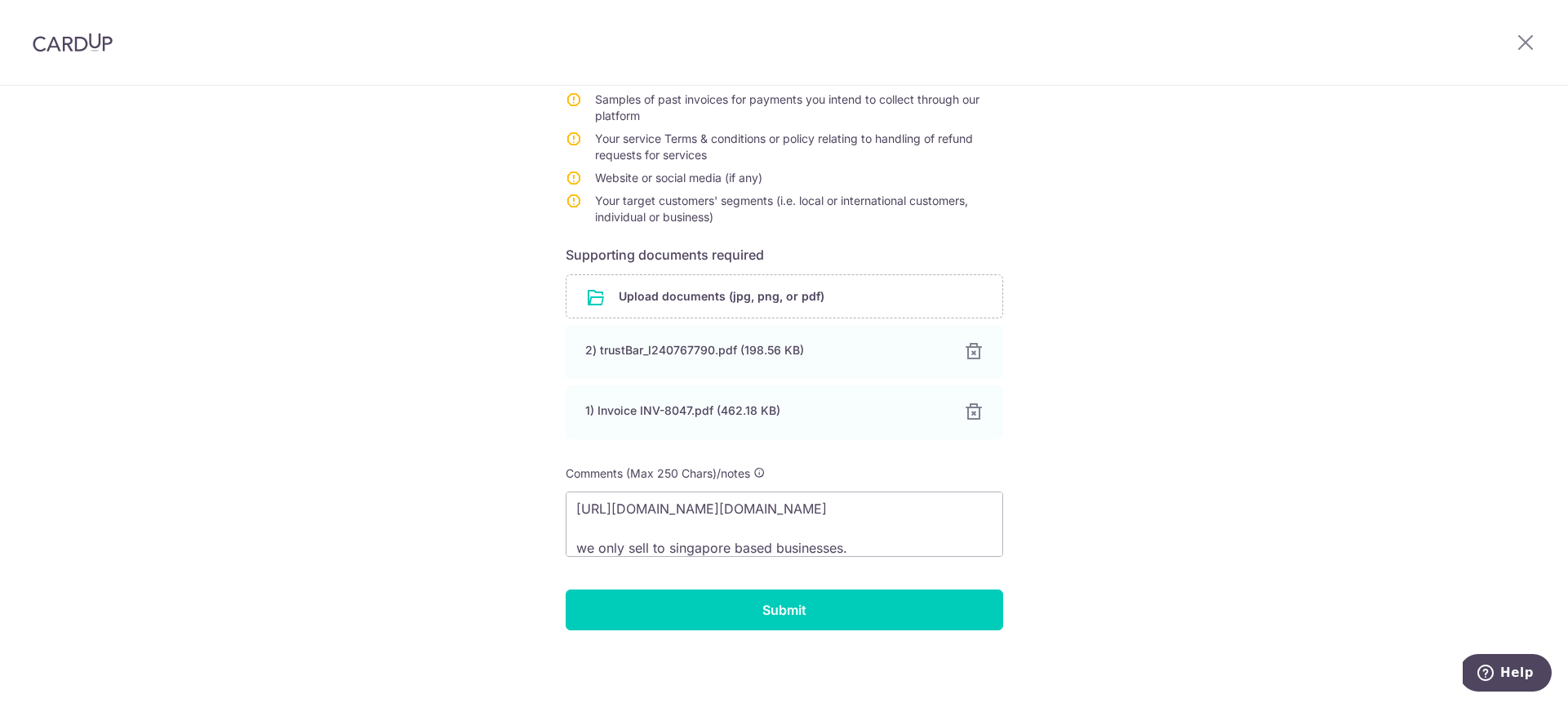
scroll to position [374, 0]
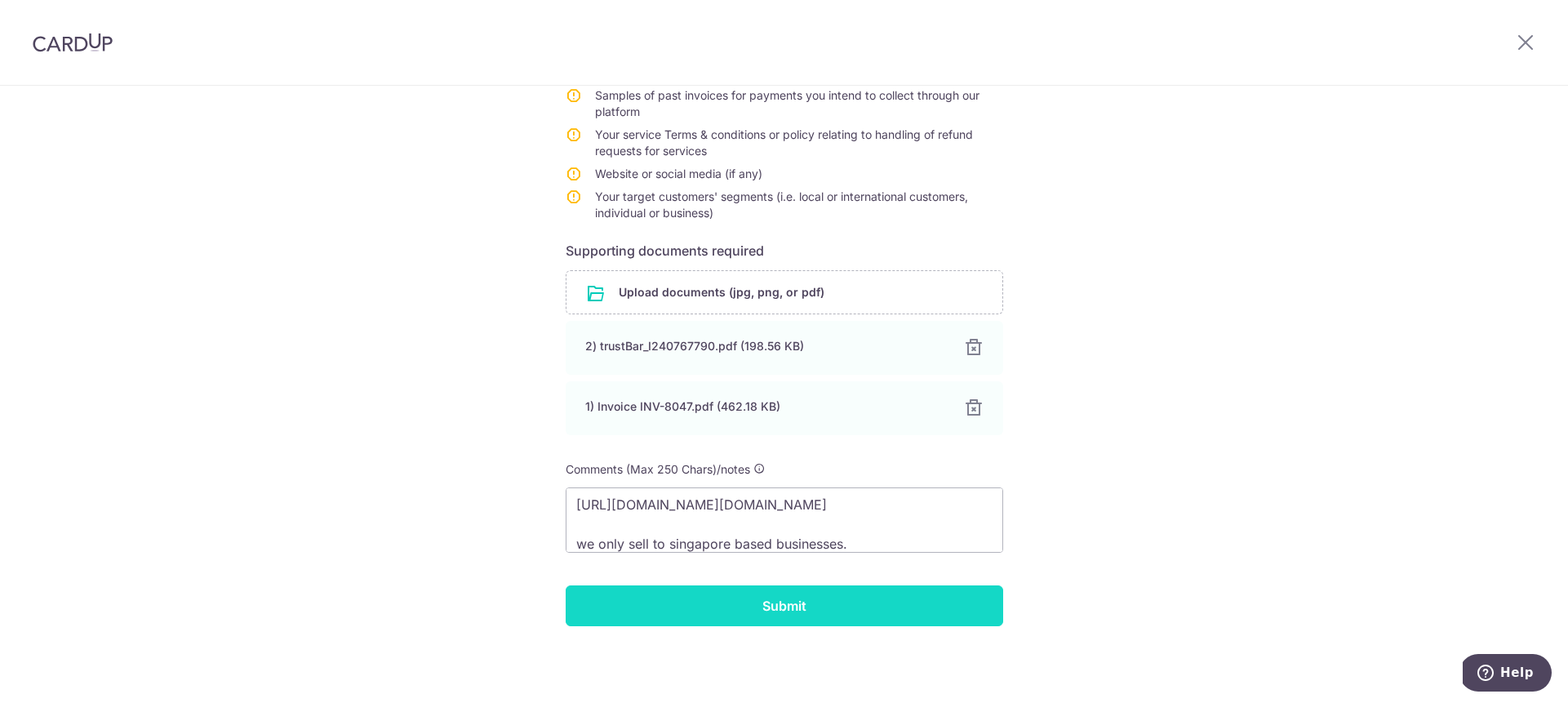
click at [831, 605] on input "Submit" at bounding box center [784, 605] width 437 height 41
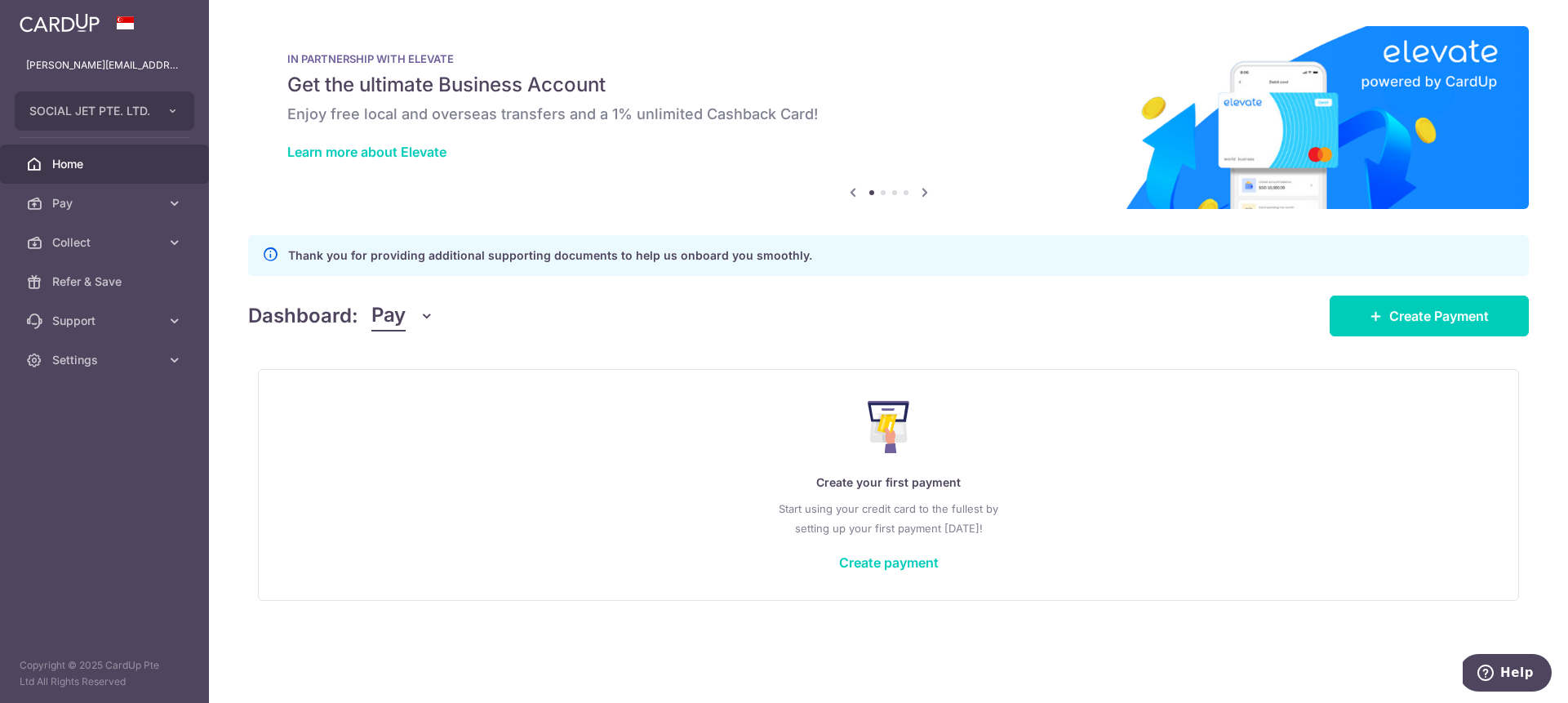
click at [511, 252] on p "Thank you for providing additional supporting documents to help us onboard you …" at bounding box center [549, 256] width 524 height 19
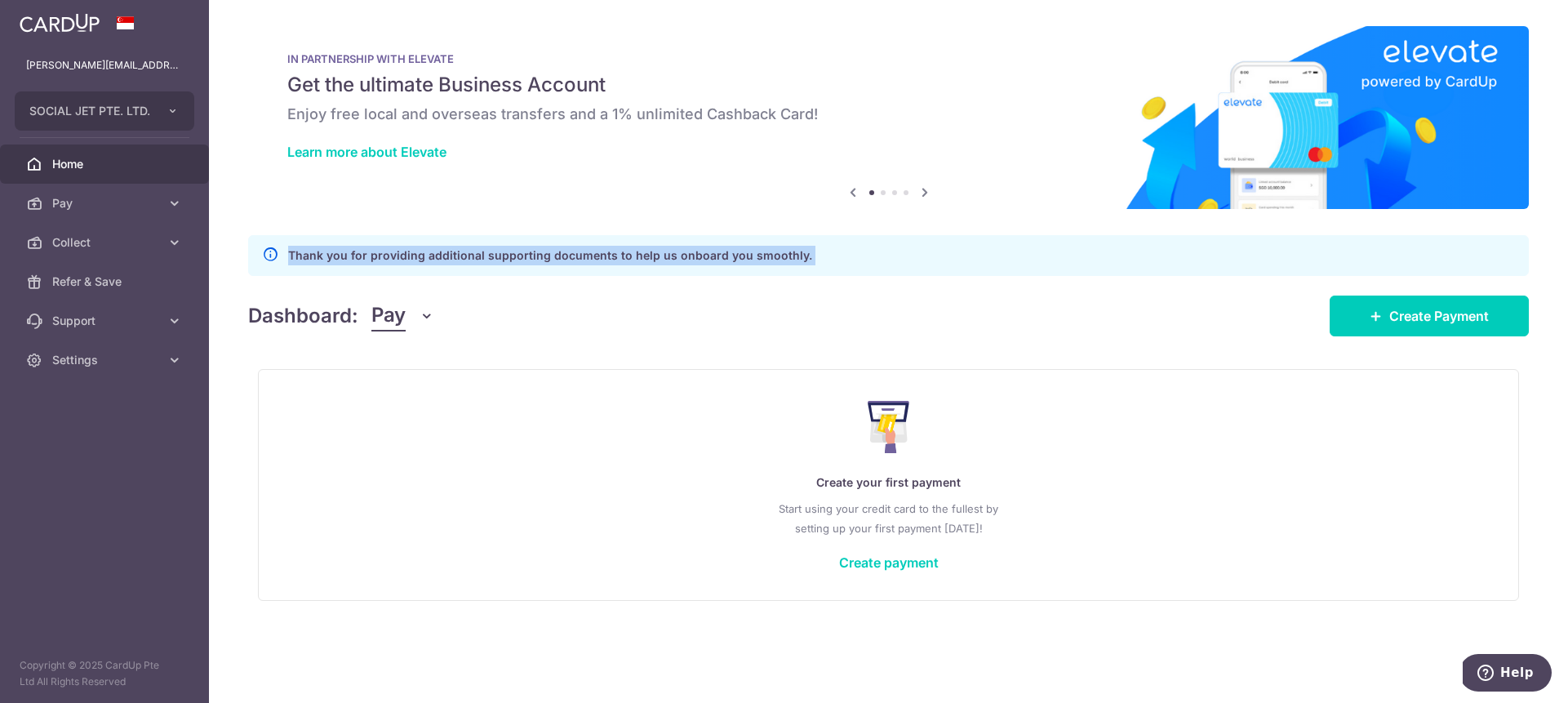
click at [511, 252] on p "Thank you for providing additional supporting documents to help us onboard you …" at bounding box center [549, 256] width 524 height 19
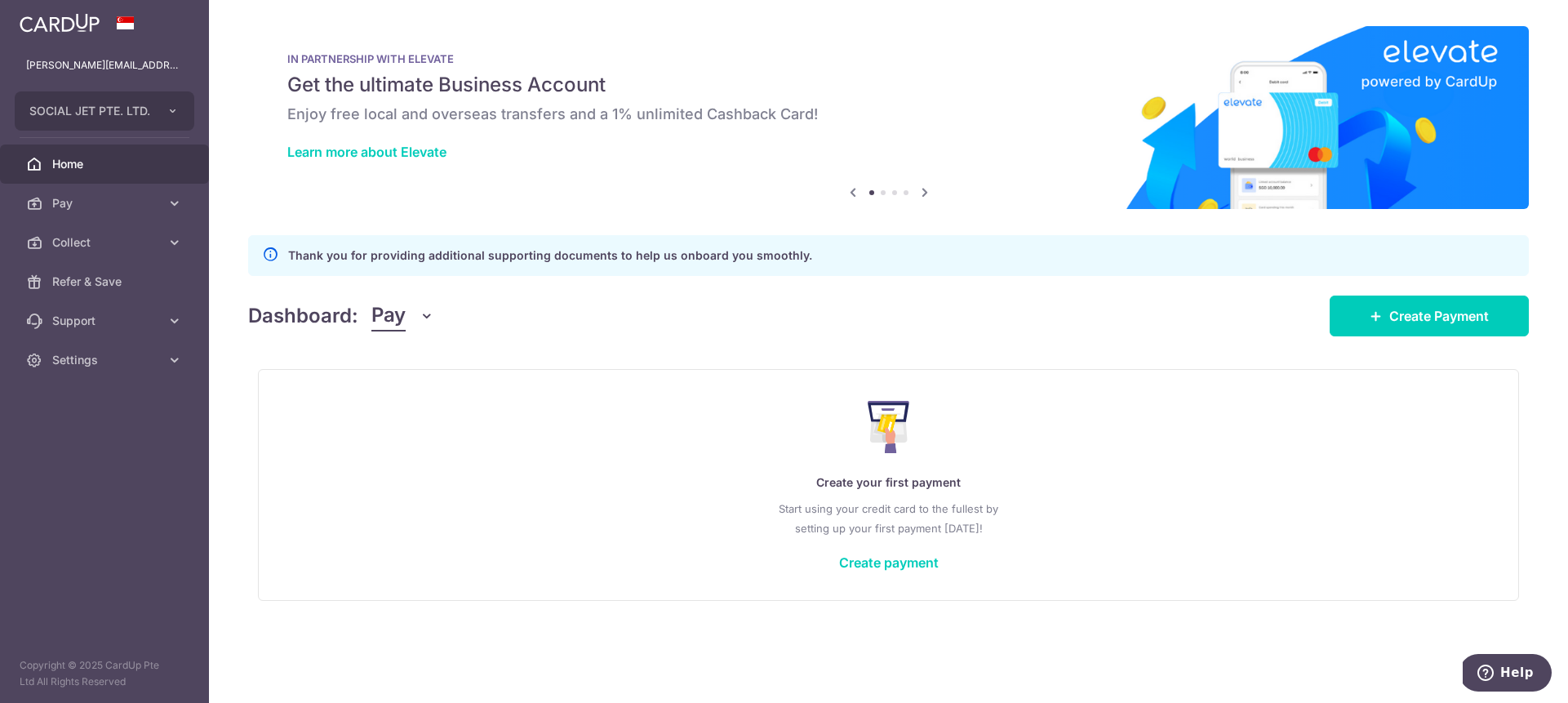
click at [815, 321] on div "Dashboard: Pay Pay Collect Create Payment" at bounding box center [888, 312] width 1281 height 47
click at [1386, 323] on link "Create Payment" at bounding box center [1429, 316] width 199 height 41
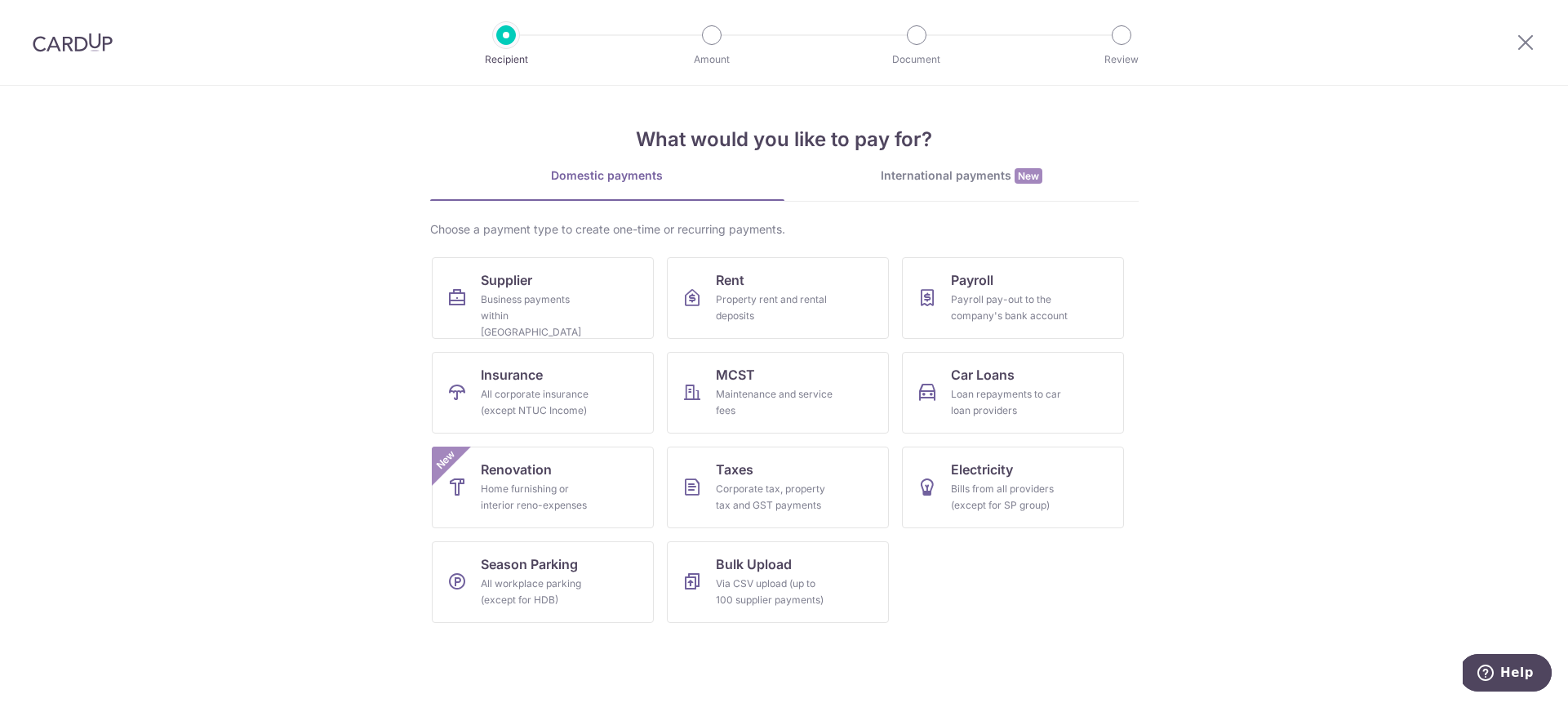
click at [1514, 33] on div at bounding box center [1526, 42] width 85 height 85
click at [1514, 48] on div at bounding box center [1526, 42] width 85 height 85
click at [1527, 44] on icon at bounding box center [1526, 42] width 19 height 20
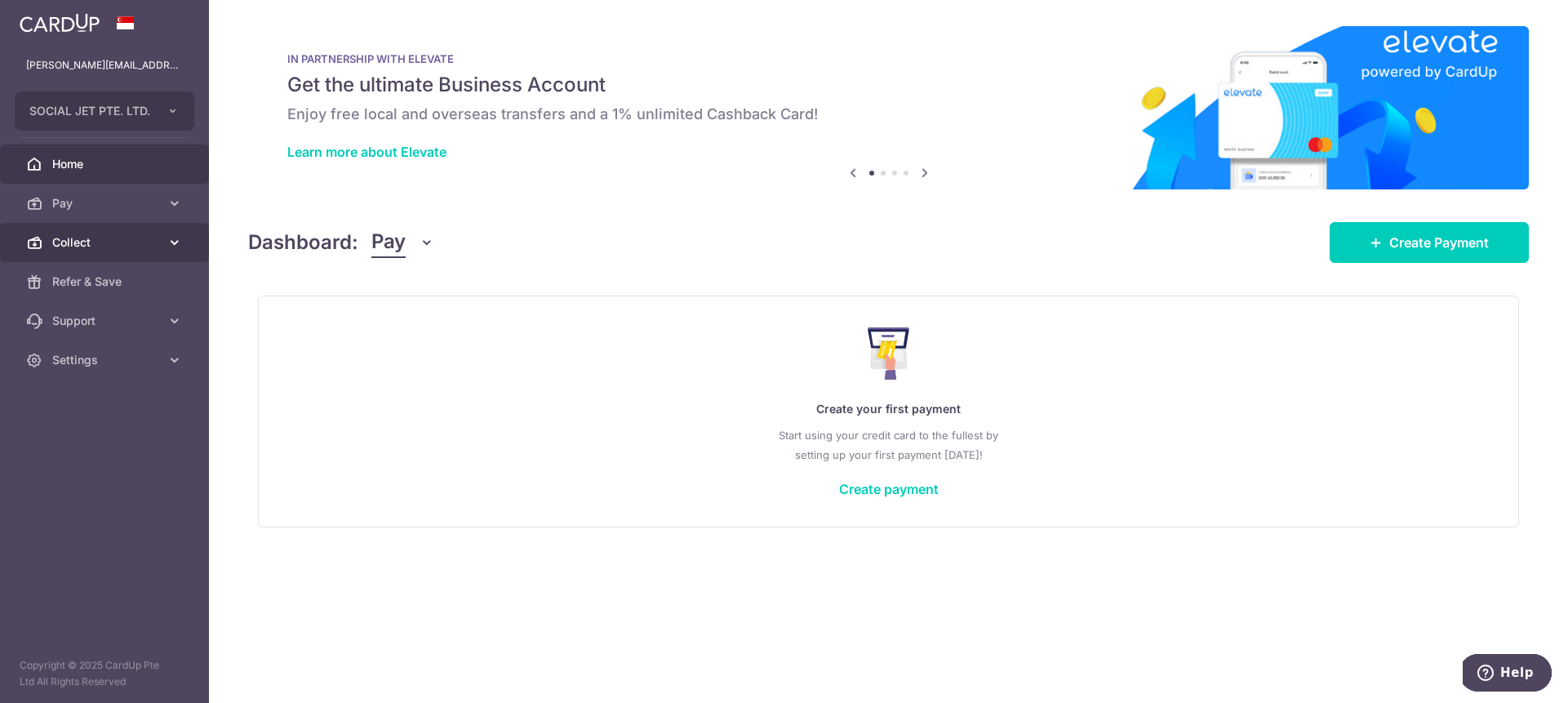
click at [64, 236] on span "Collect" at bounding box center [106, 242] width 108 height 16
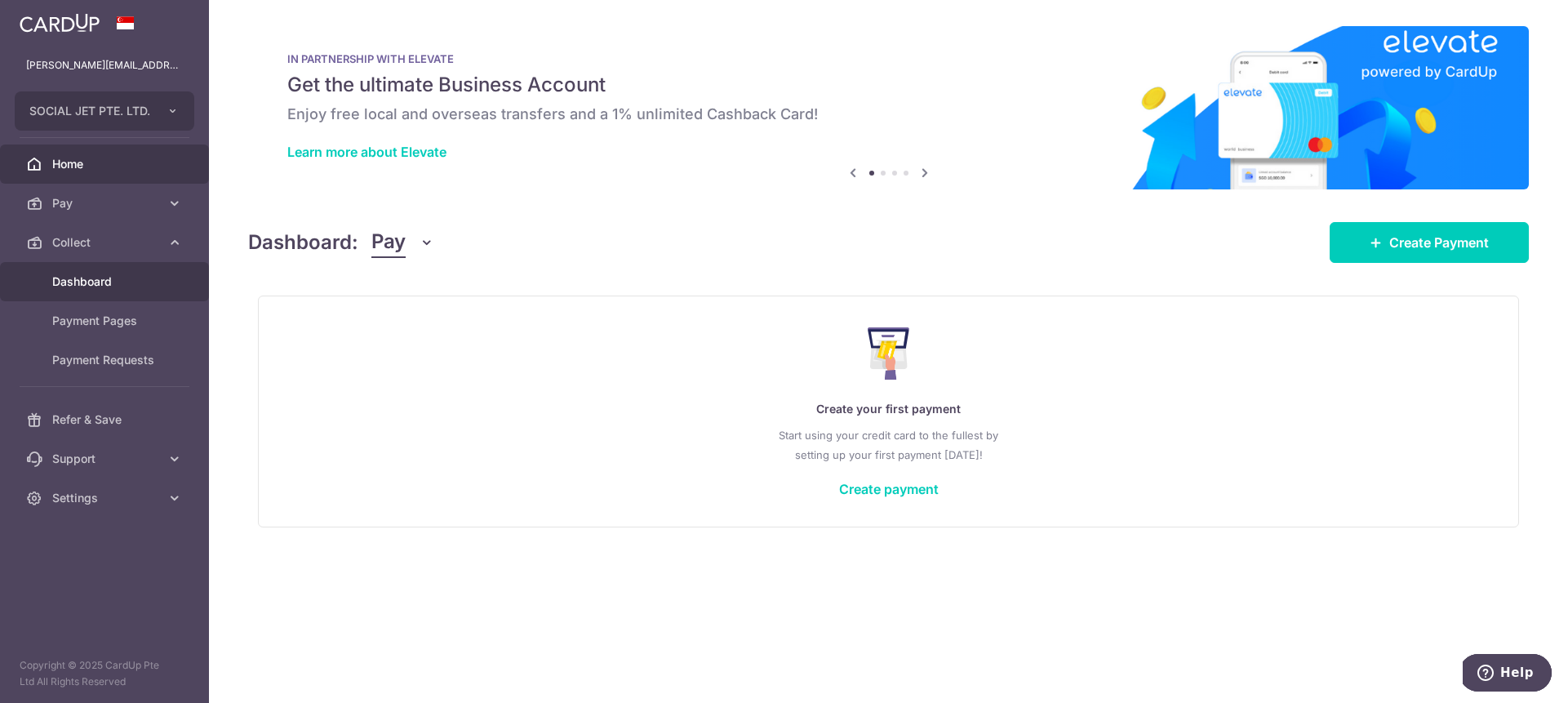
click at [79, 277] on span "Dashboard" at bounding box center [106, 281] width 108 height 16
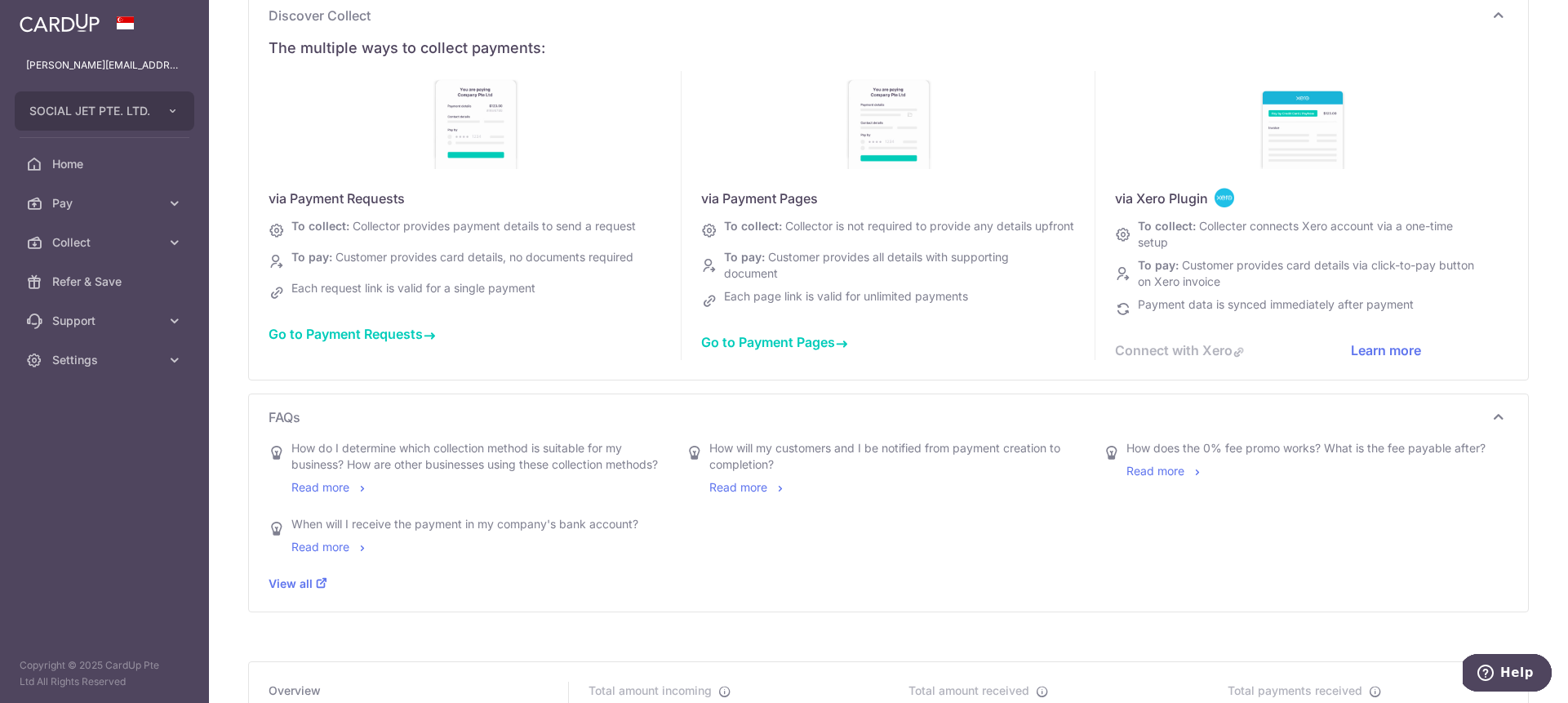
scroll to position [152, 0]
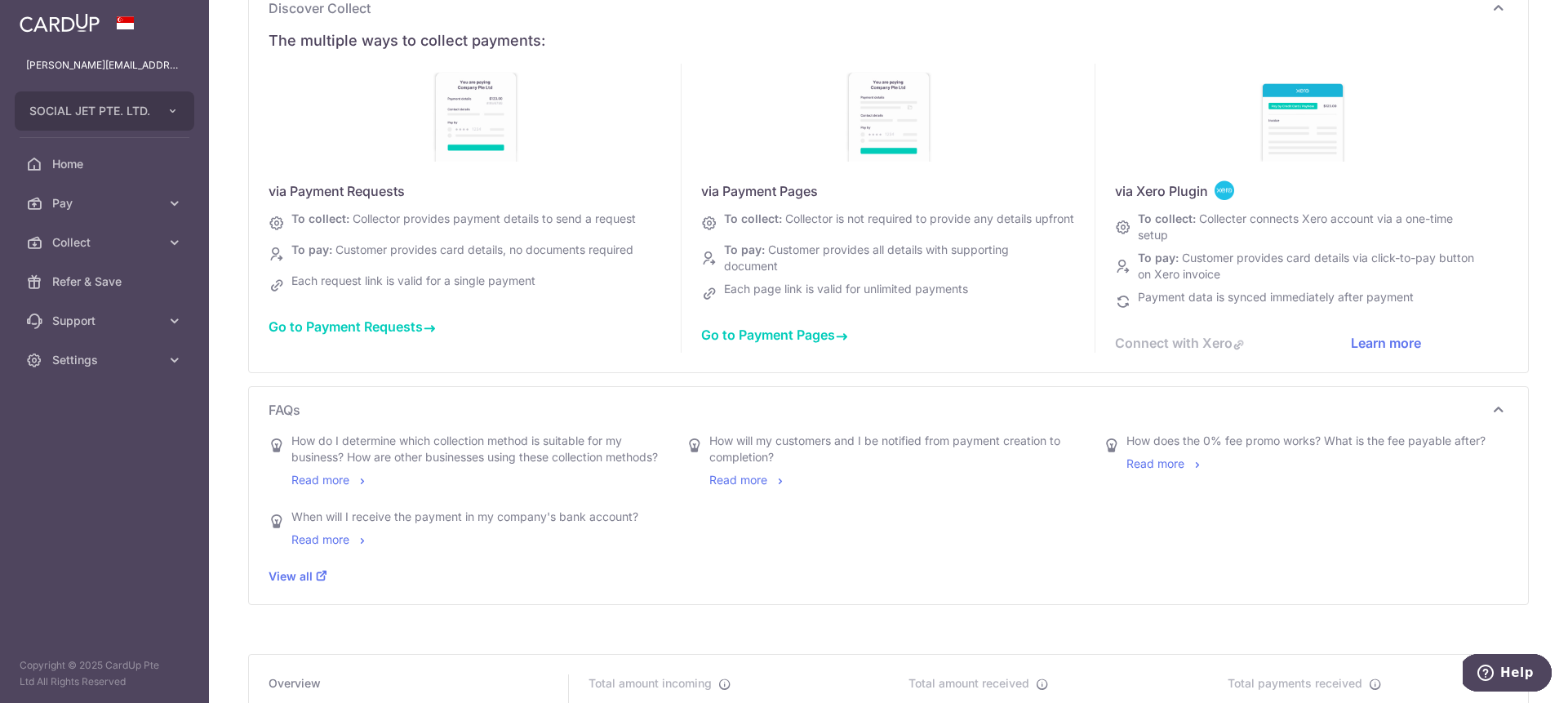
click at [341, 227] on div "To collect: Collector provides payment details to send a request" at bounding box center [461, 222] width 351 height 24
click at [389, 244] on span "Customer provides card details, no documents required" at bounding box center [485, 249] width 298 height 14
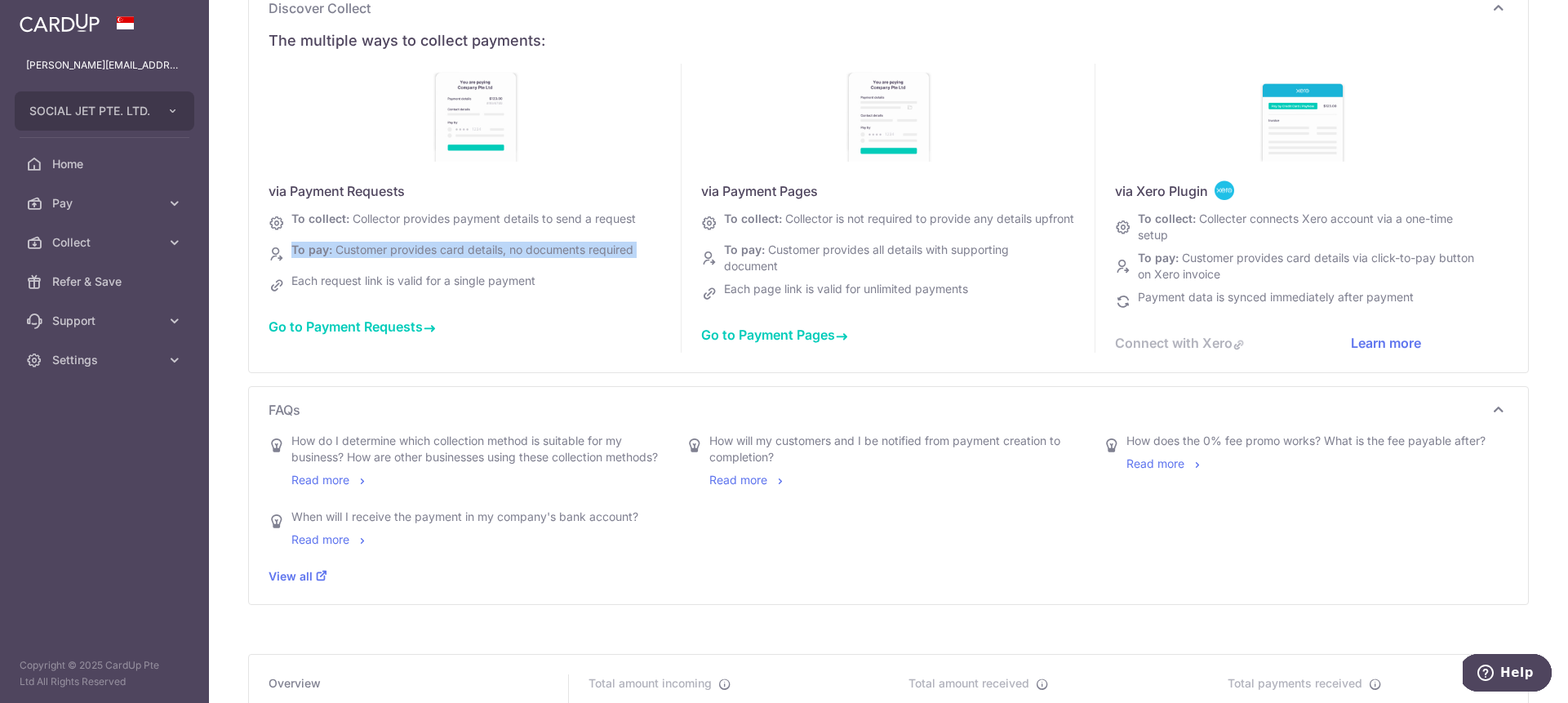
click at [389, 244] on span "Customer provides card details, no documents required" at bounding box center [485, 249] width 298 height 14
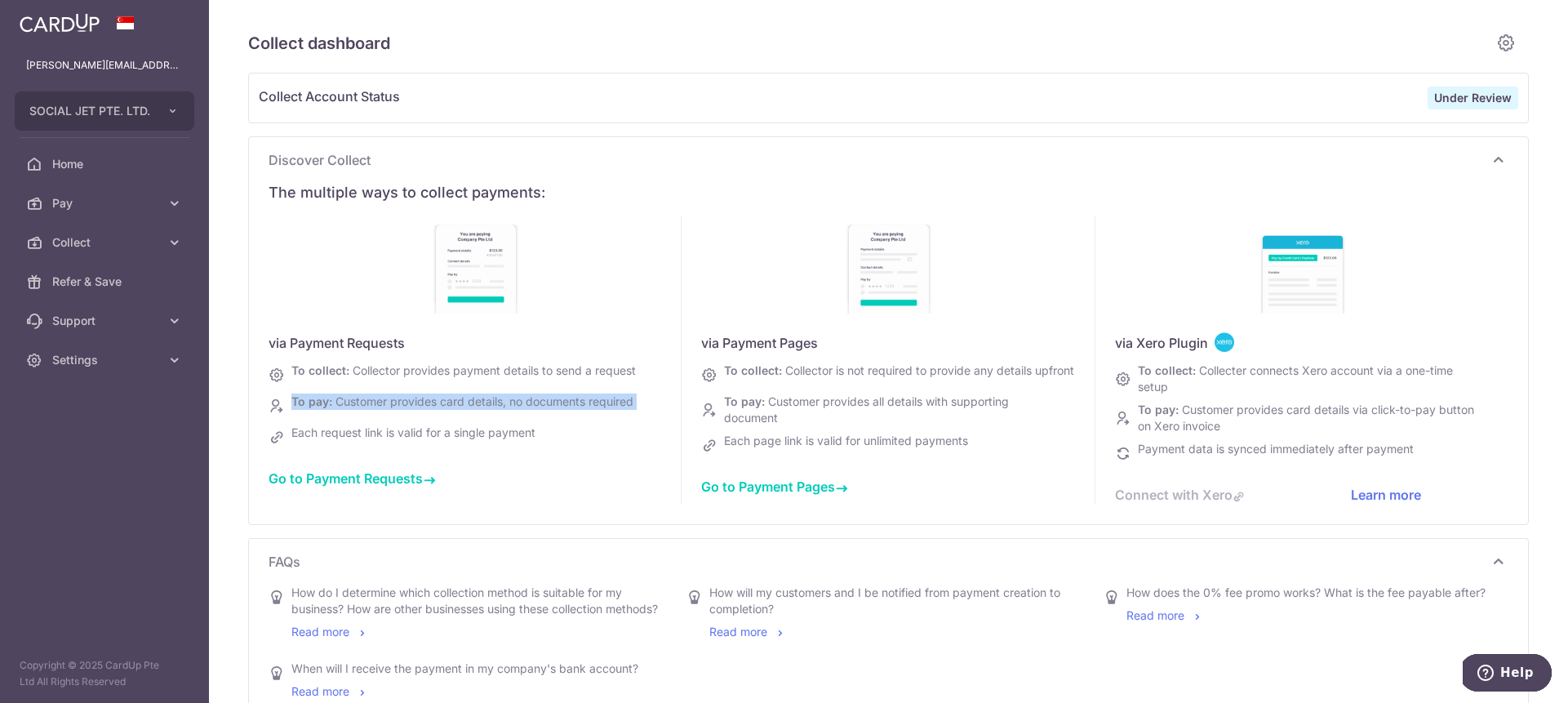
click at [404, 478] on span "Go to Payment Requests" at bounding box center [351, 478] width 167 height 16
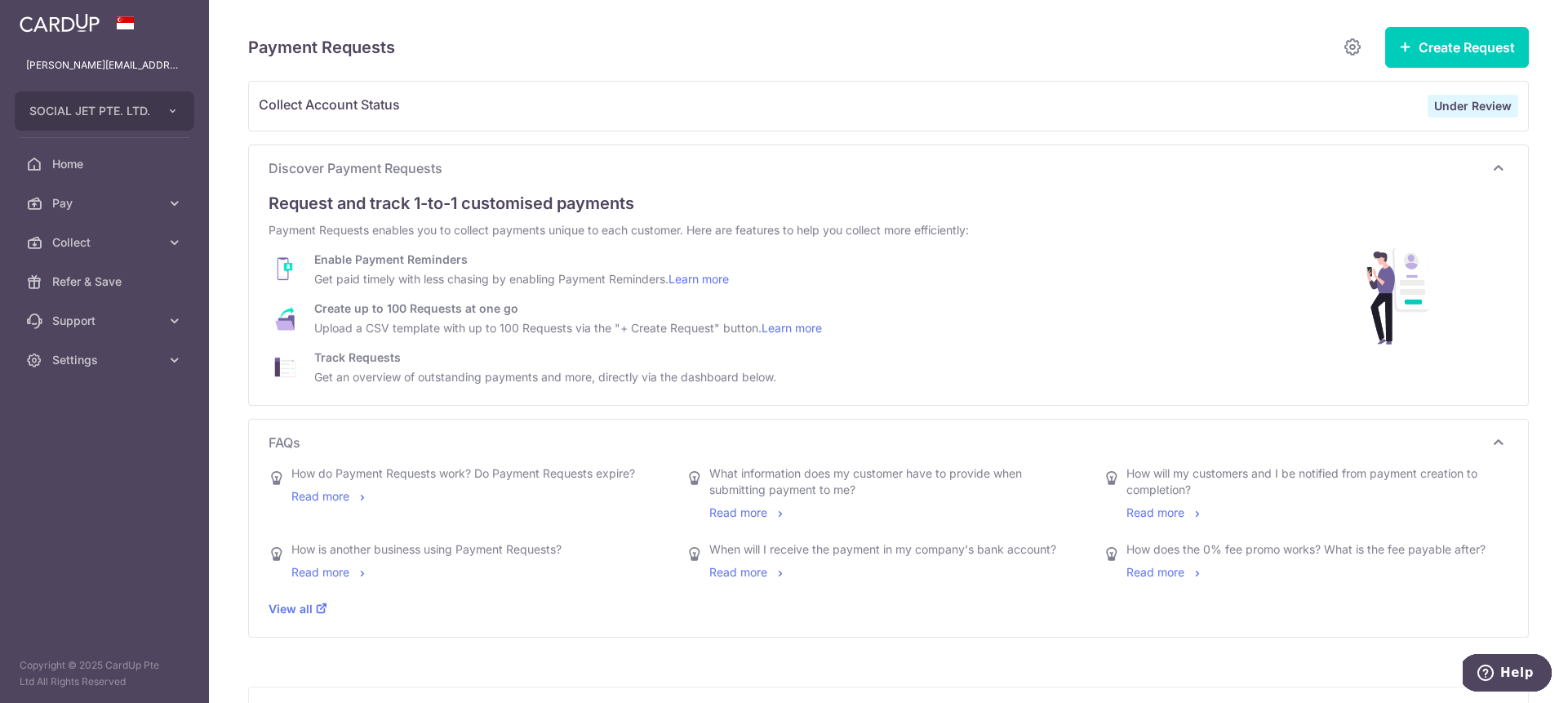
click at [562, 223] on div "Payment Requests enables you to collect payments unique to each customer. Here …" at bounding box center [697, 230] width 858 height 16
click at [559, 224] on div "Payment Requests enables you to collect payments unique to each customer. Here …" at bounding box center [697, 230] width 858 height 16
click at [558, 224] on div "Payment Requests enables you to collect payments unique to each customer. Here …" at bounding box center [697, 230] width 858 height 16
drag, startPoint x: 603, startPoint y: 272, endPoint x: 717, endPoint y: 263, distance: 114.4
click at [610, 279] on div "Get paid timely with less chasing by enabling Payment Reminders. Learn more" at bounding box center [522, 279] width 415 height 16
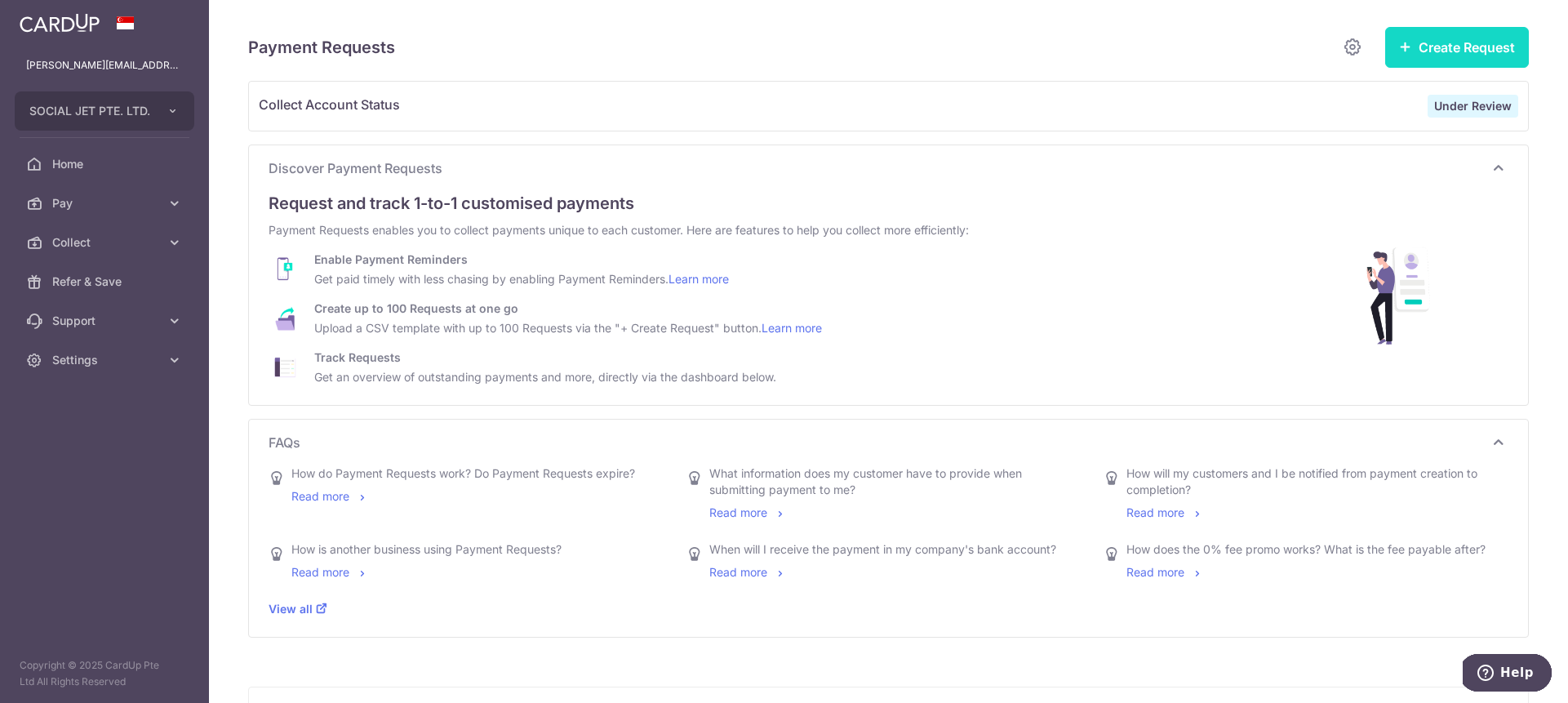
click at [1484, 57] on button "Create Request" at bounding box center [1457, 47] width 144 height 41
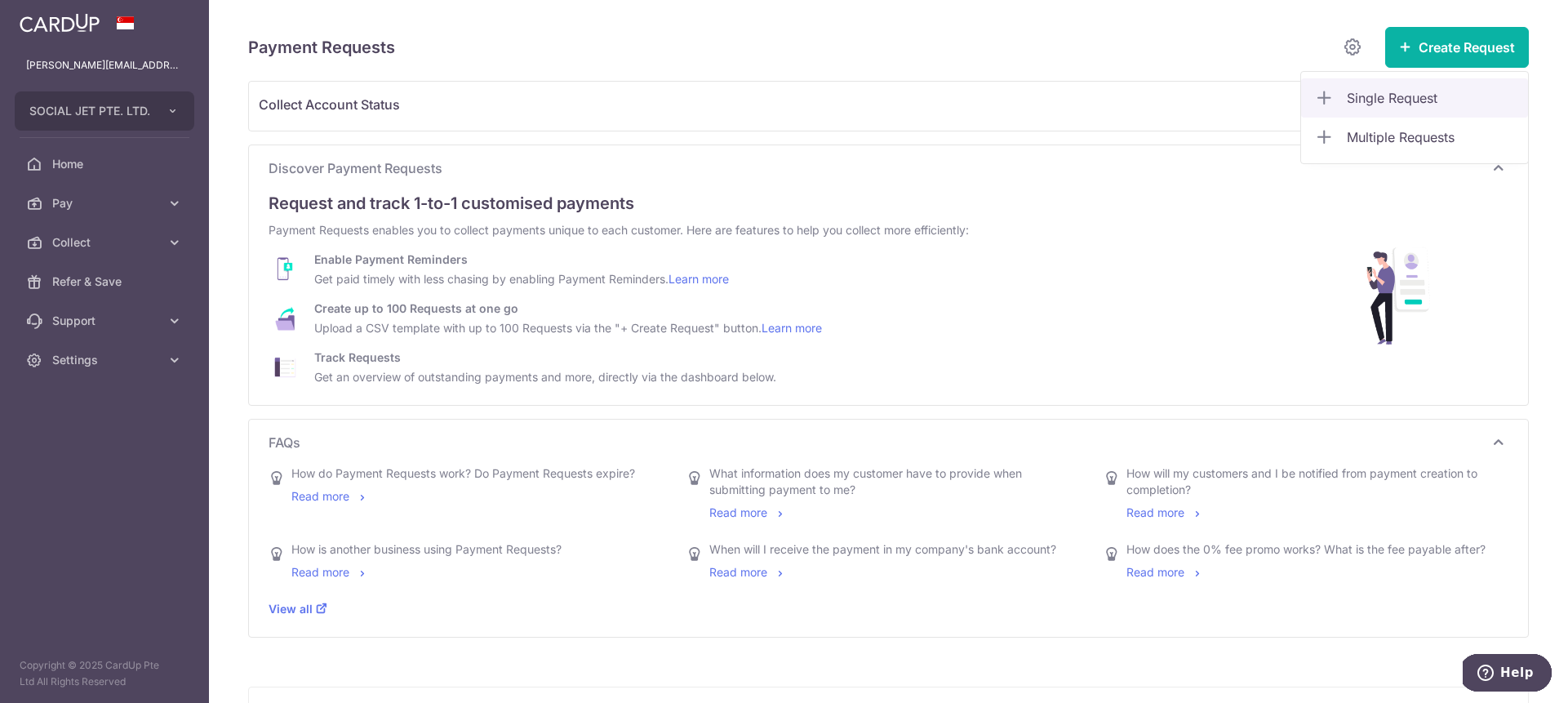
click at [1381, 92] on span "Single Request" at bounding box center [1431, 98] width 168 height 19
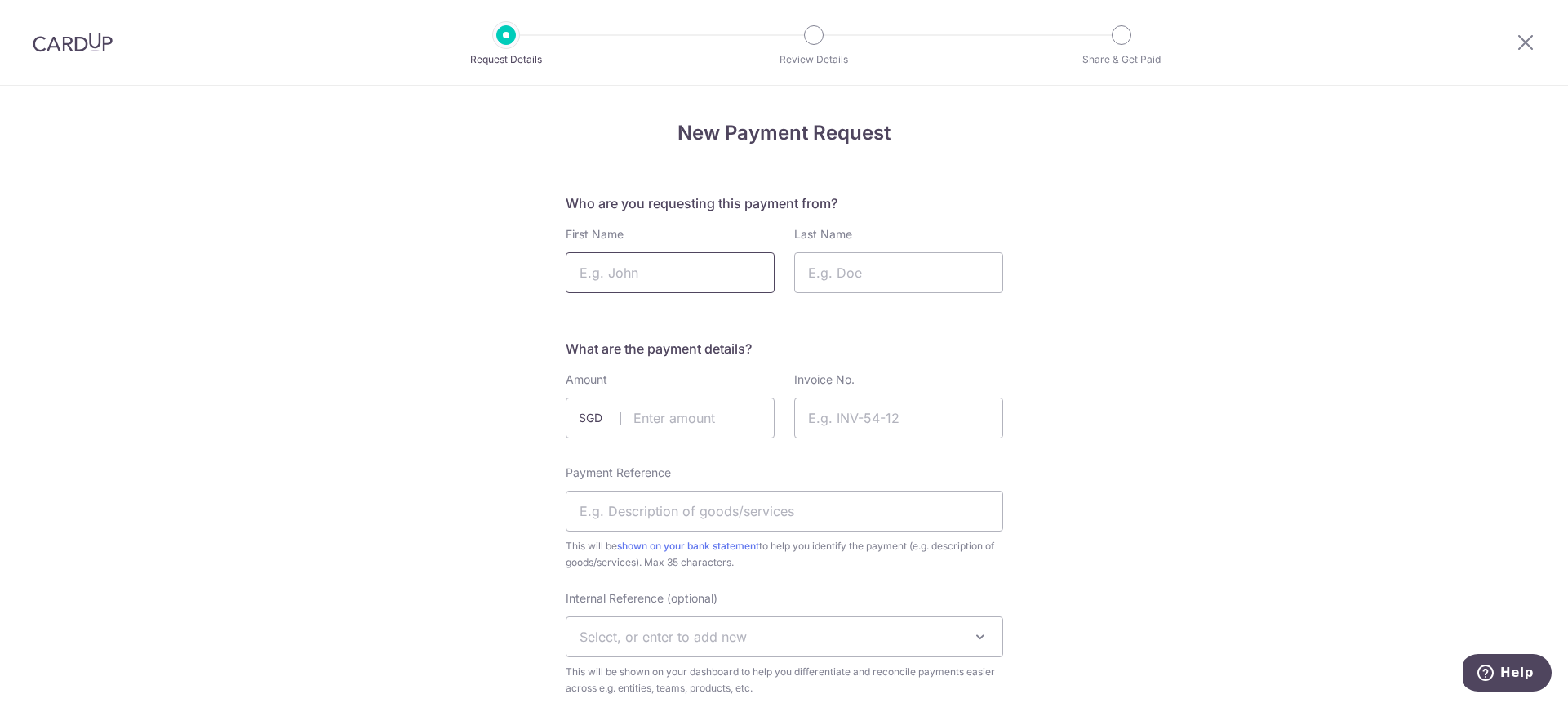
click at [692, 276] on input "First Name" at bounding box center [670, 272] width 209 height 41
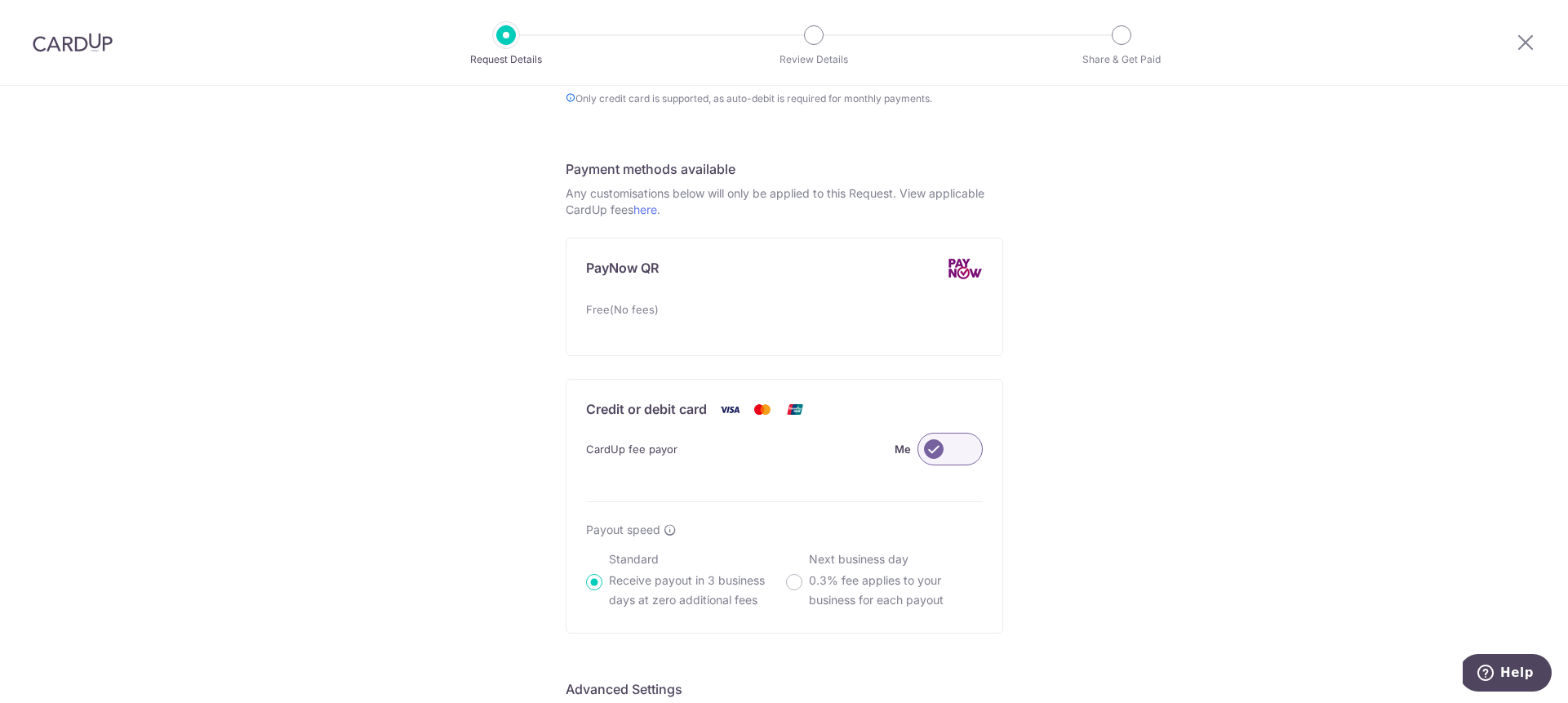
scroll to position [837, 0]
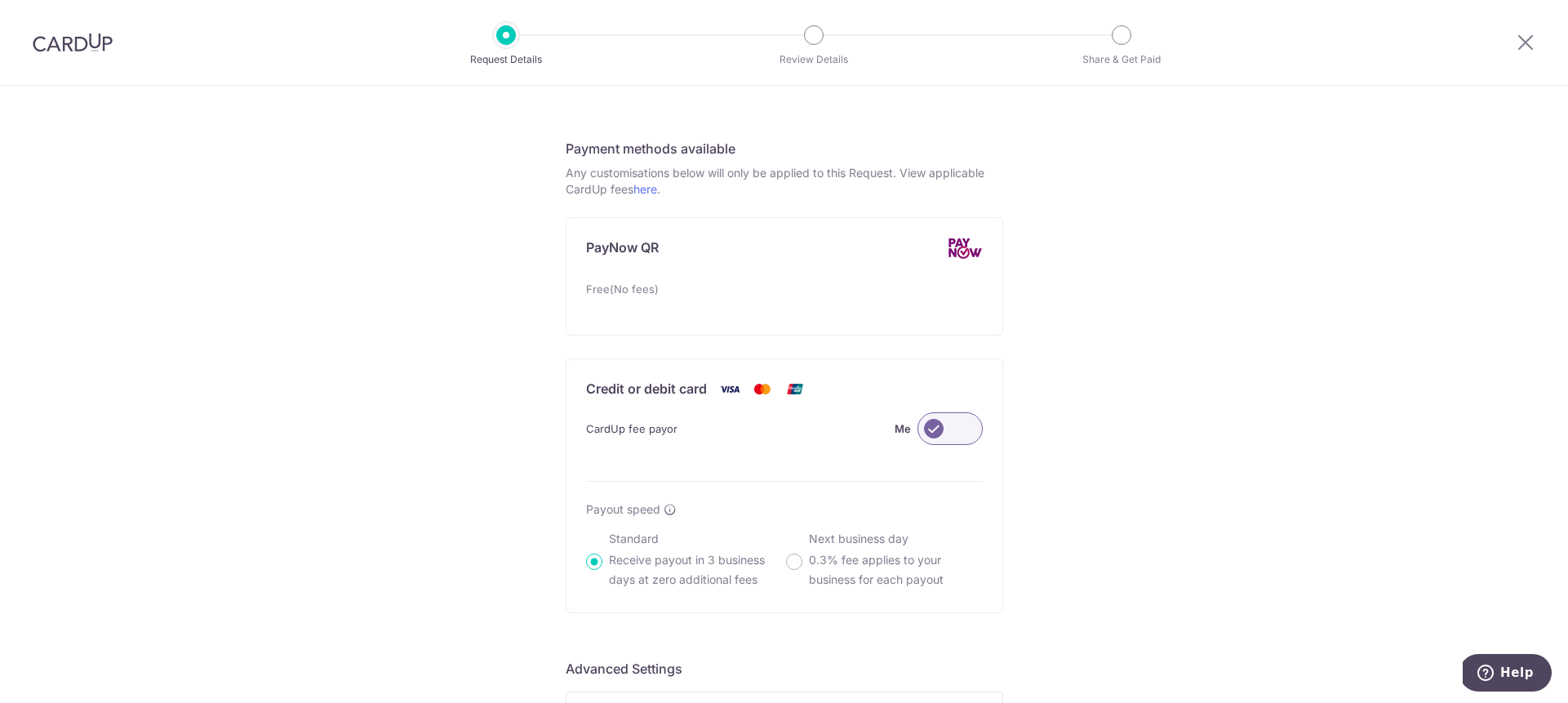
click at [737, 435] on div "CardUp fee payor Me" at bounding box center [784, 429] width 397 height 33
click at [642, 442] on div "CardUp fee payor Me" at bounding box center [784, 429] width 397 height 33
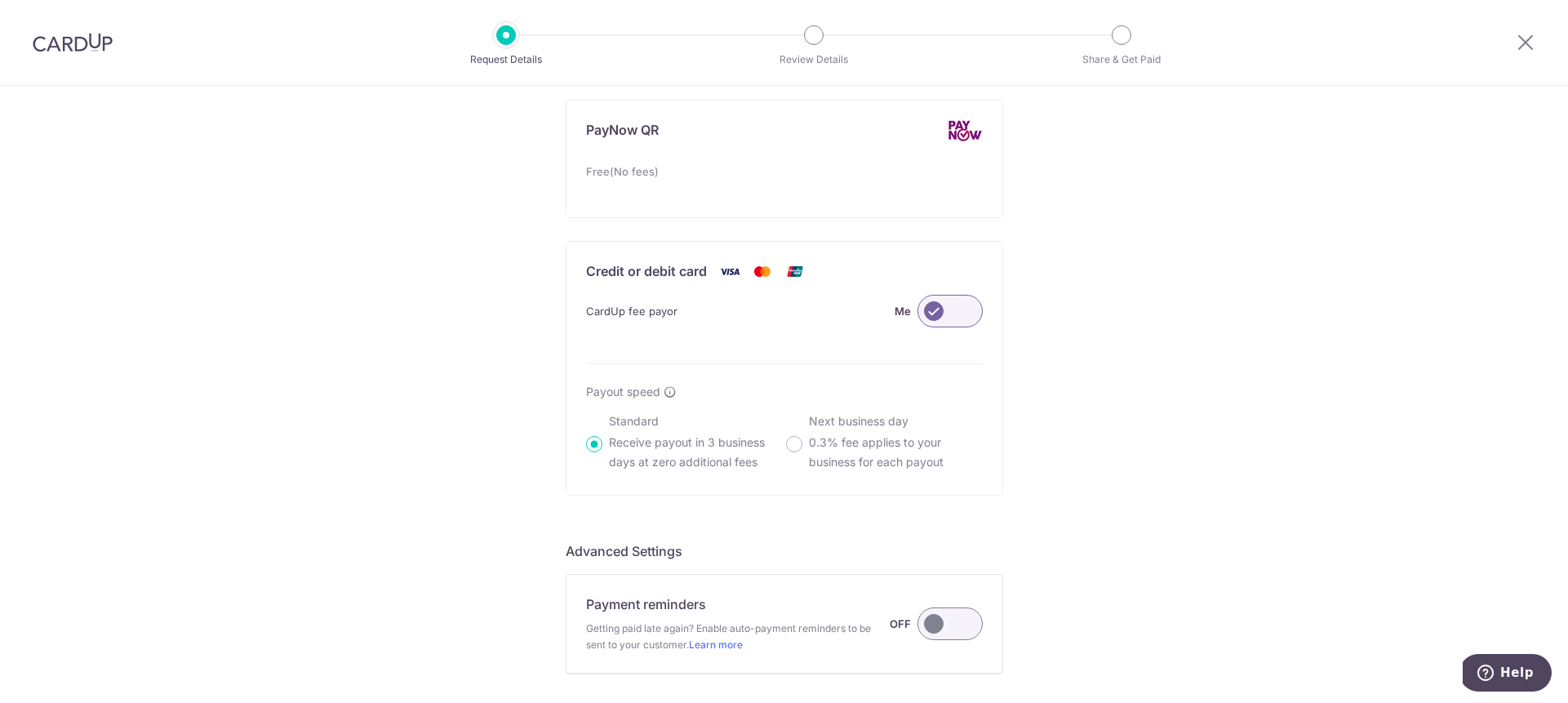
scroll to position [1028, 0]
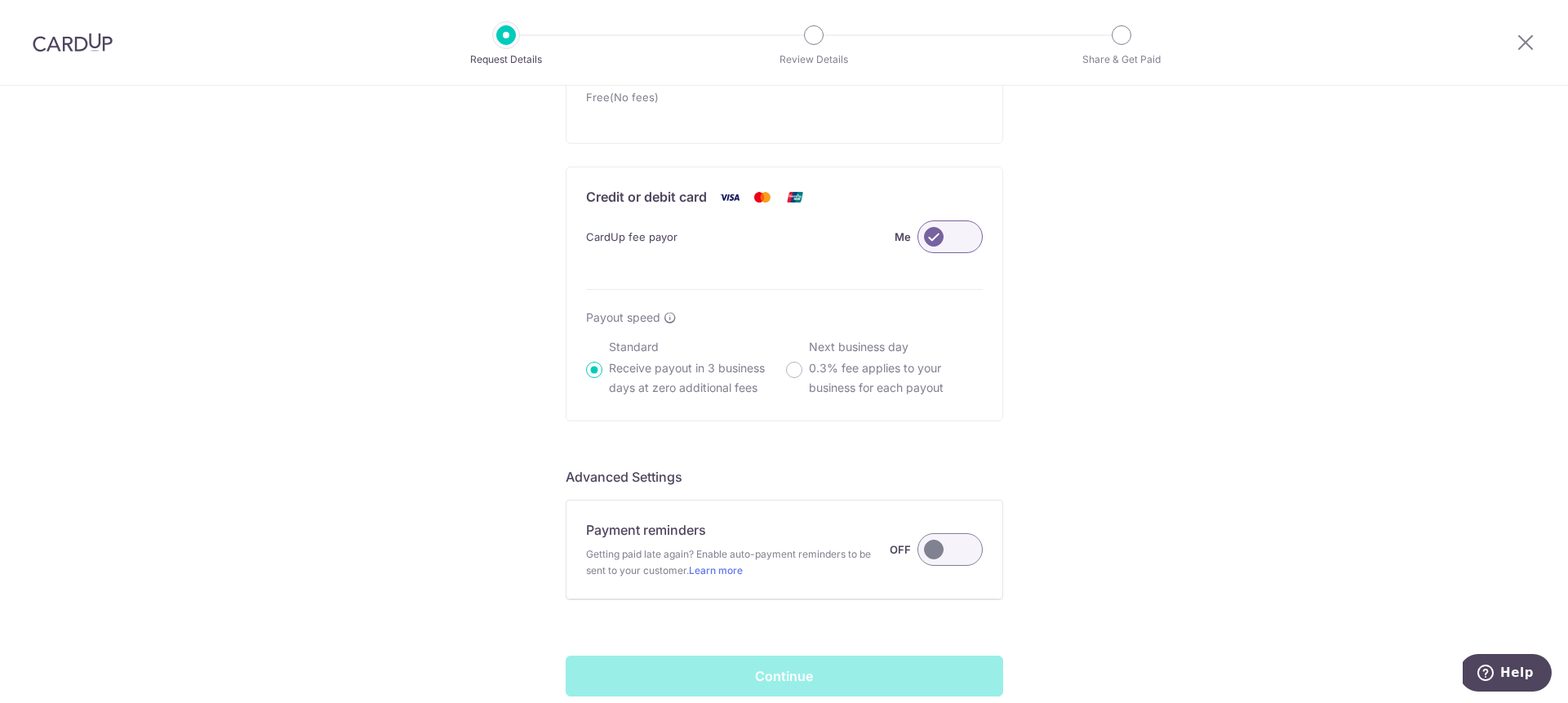
click at [963, 234] on label at bounding box center [950, 237] width 66 height 33
click at [0, 0] on input "Me" at bounding box center [0, 0] width 0 height 0
click at [948, 236] on label at bounding box center [950, 237] width 66 height 33
click at [0, 0] on input "Customer" at bounding box center [0, 0] width 0 height 0
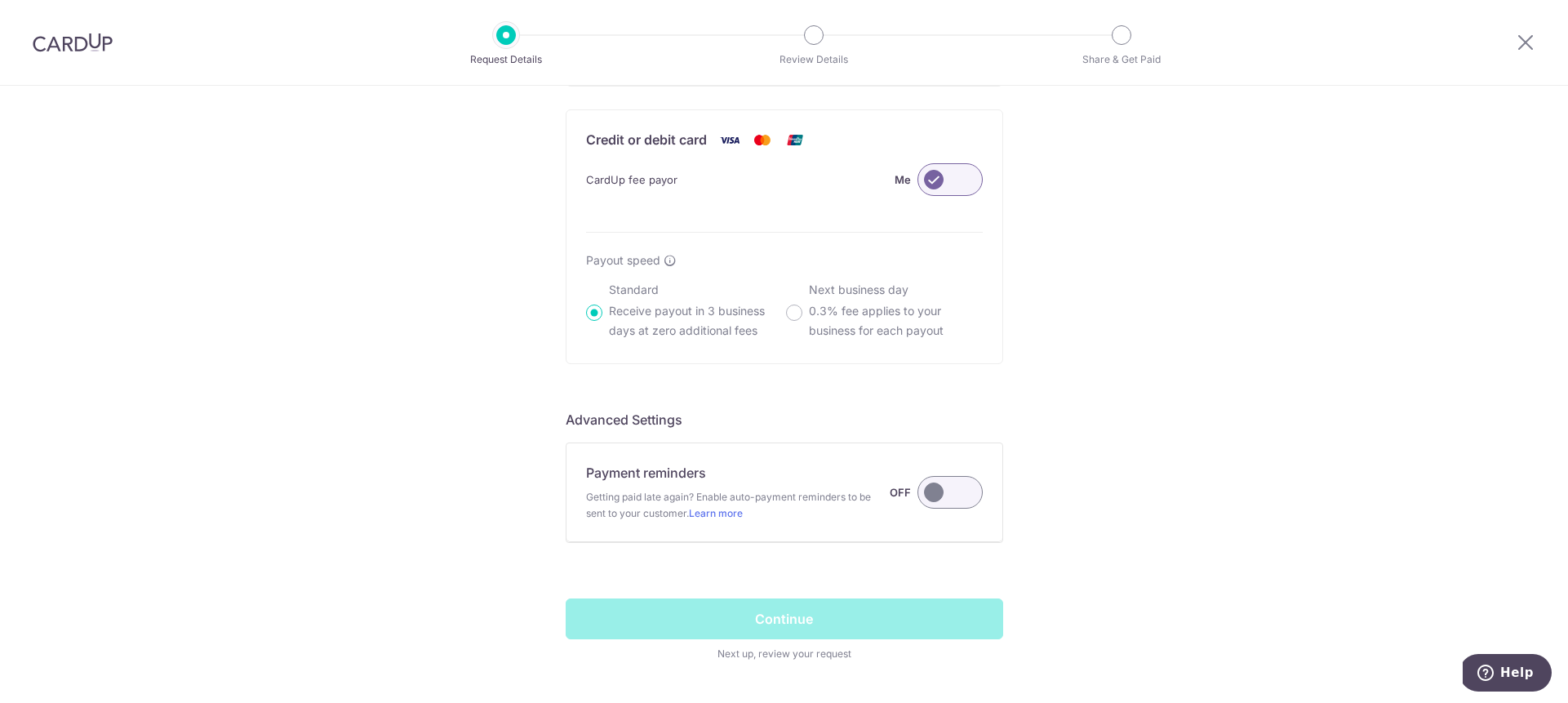
scroll to position [1141, 0]
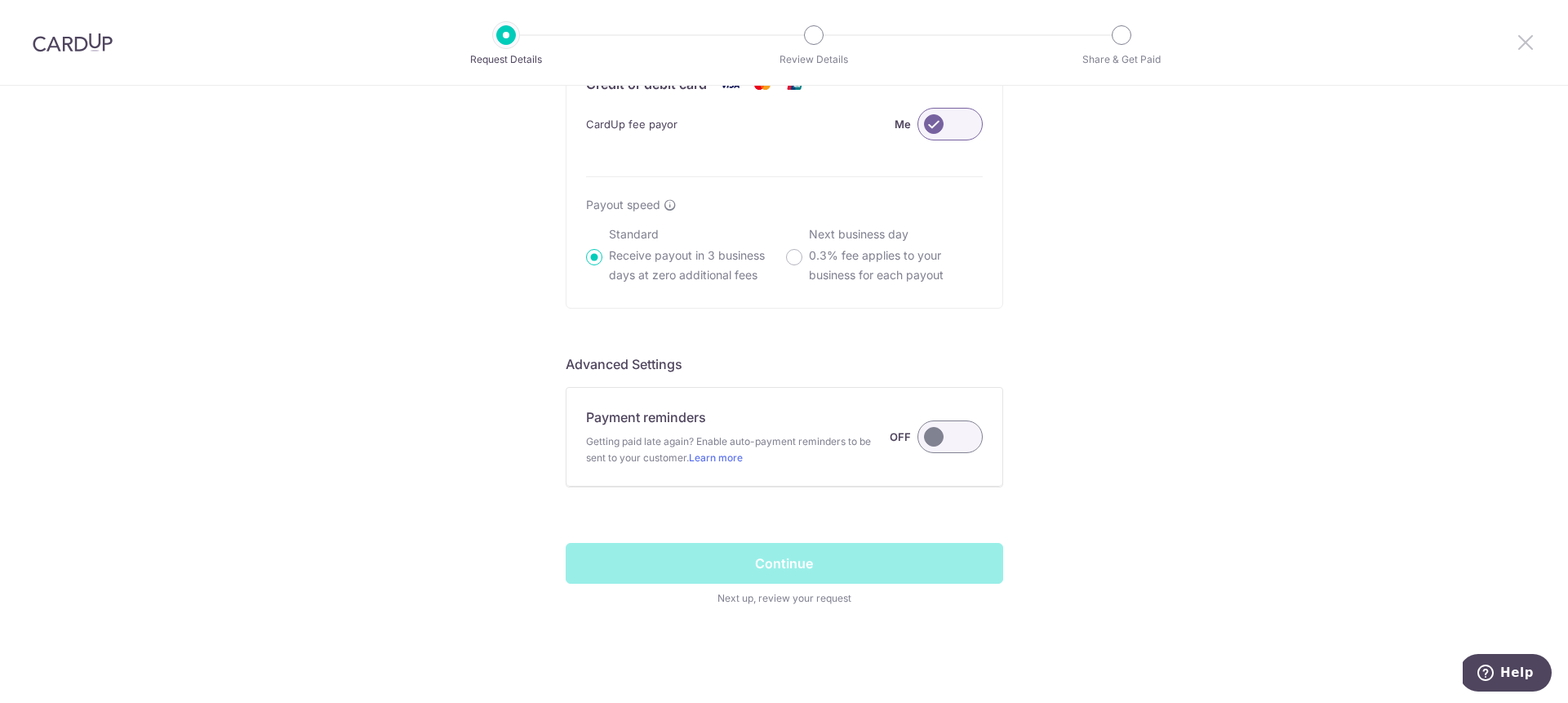
click at [1526, 41] on icon at bounding box center [1526, 42] width 19 height 20
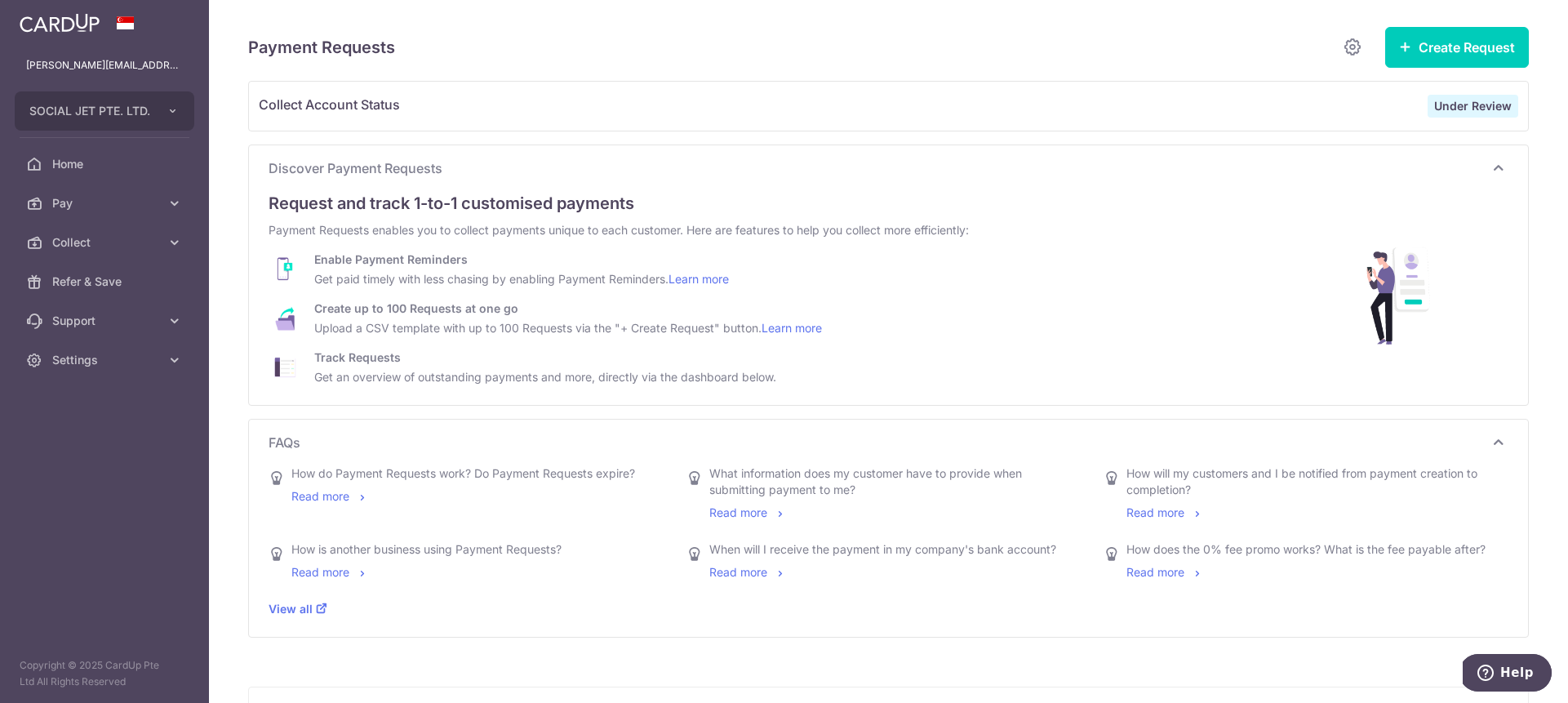
click at [1161, 577] on link "Read more" at bounding box center [1165, 572] width 77 height 14
